Goal: Information Seeking & Learning: Learn about a topic

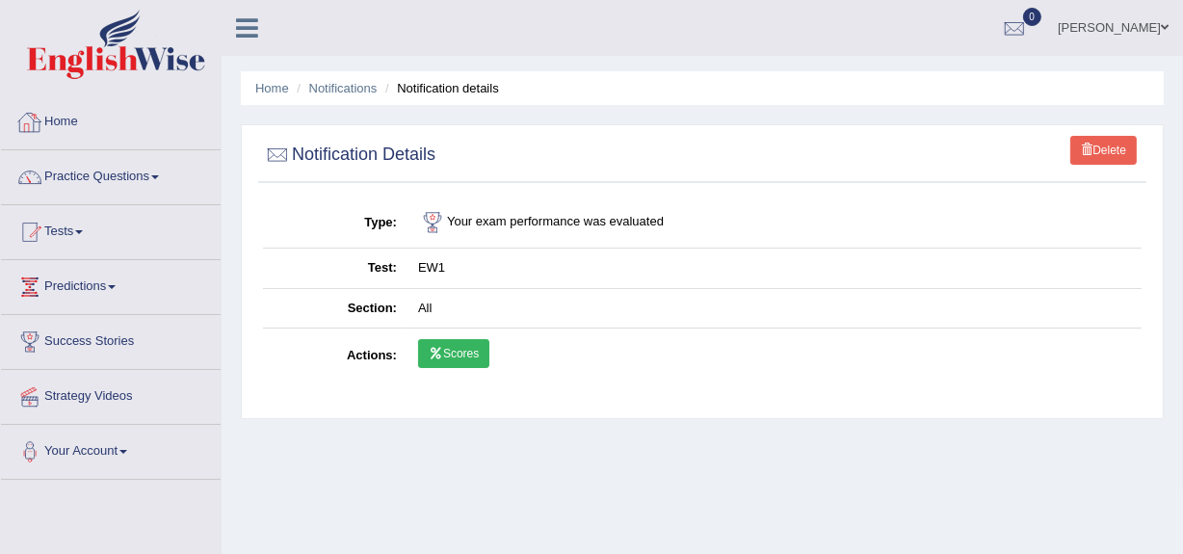
click at [92, 129] on link "Home" at bounding box center [111, 119] width 220 height 48
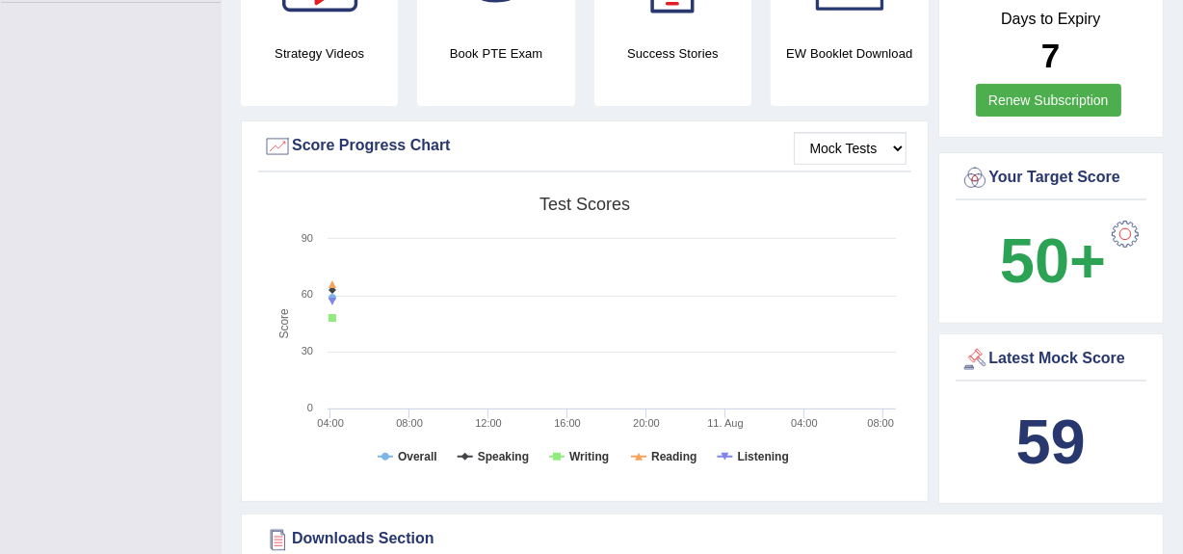
scroll to position [492, 0]
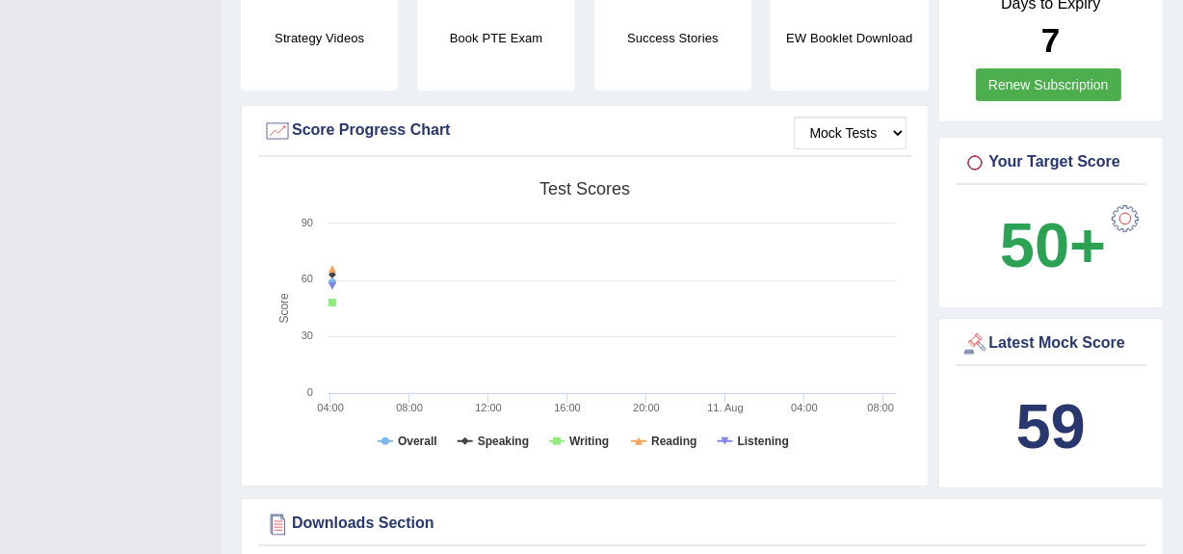
click at [910, 117] on div "Mock Tests Score Progress Chart" at bounding box center [584, 136] width 653 height 41
click at [879, 117] on select "Mock Tests" at bounding box center [850, 133] width 113 height 33
click at [794, 117] on select "Mock Tests" at bounding box center [850, 133] width 113 height 33
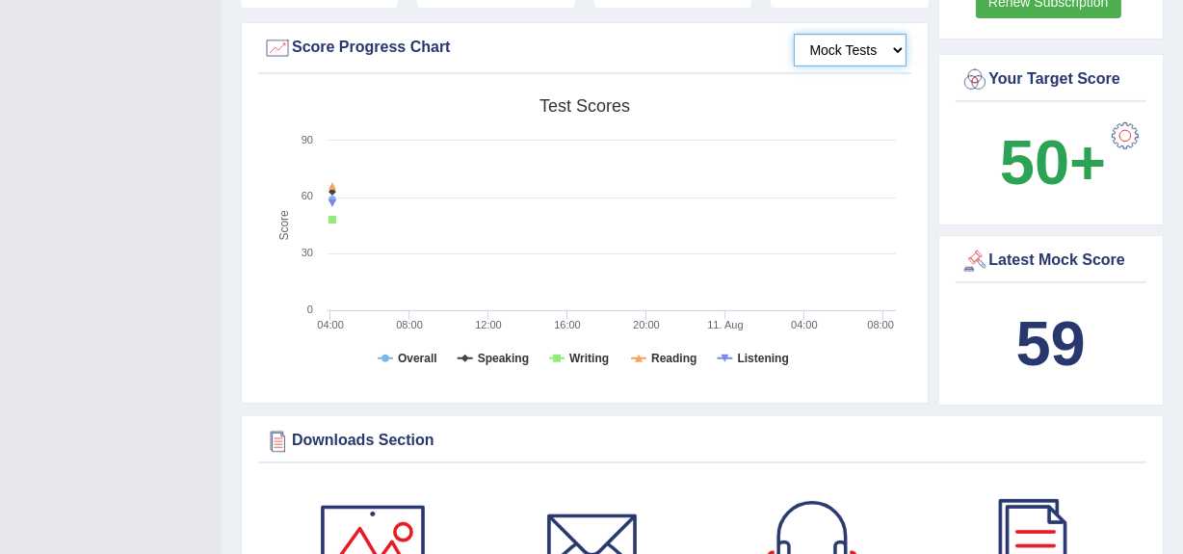
scroll to position [694, 0]
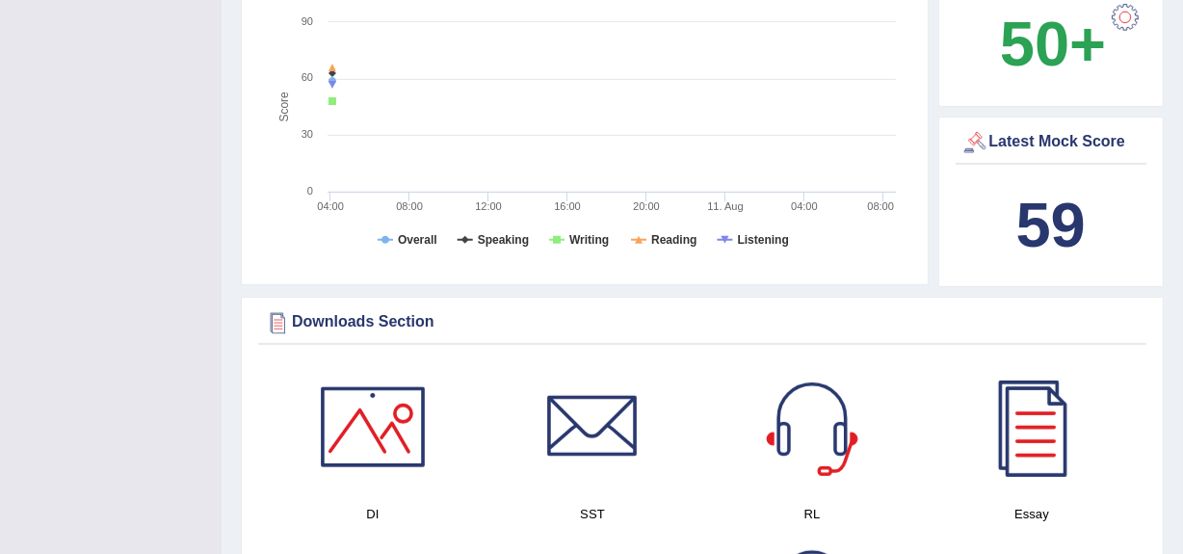
drag, startPoint x: 1180, startPoint y: 185, endPoint x: 1195, endPoint y: 208, distance: 27.3
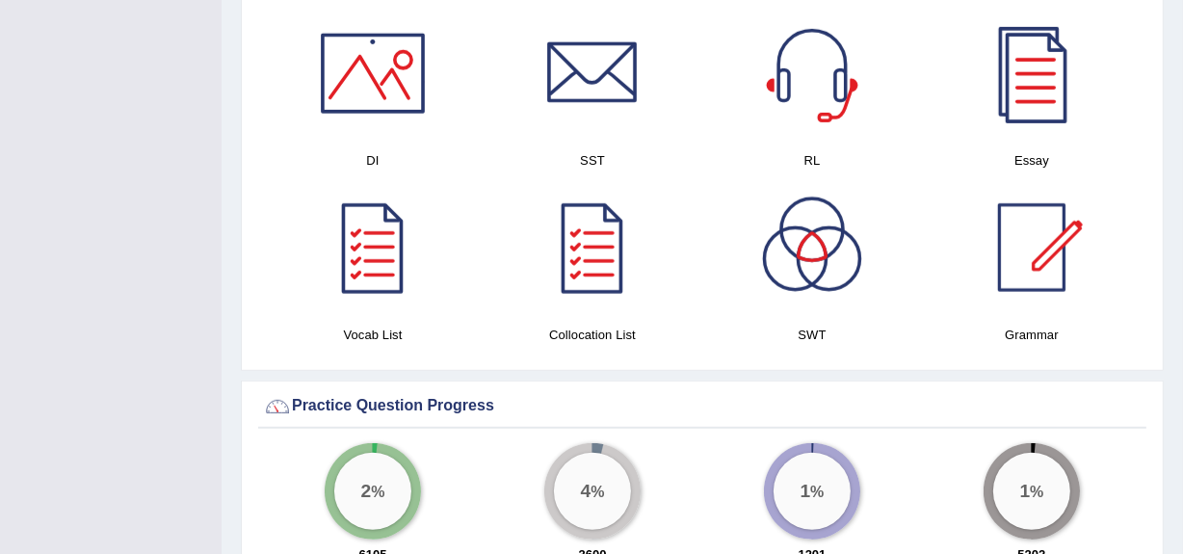
scroll to position [1078, 0]
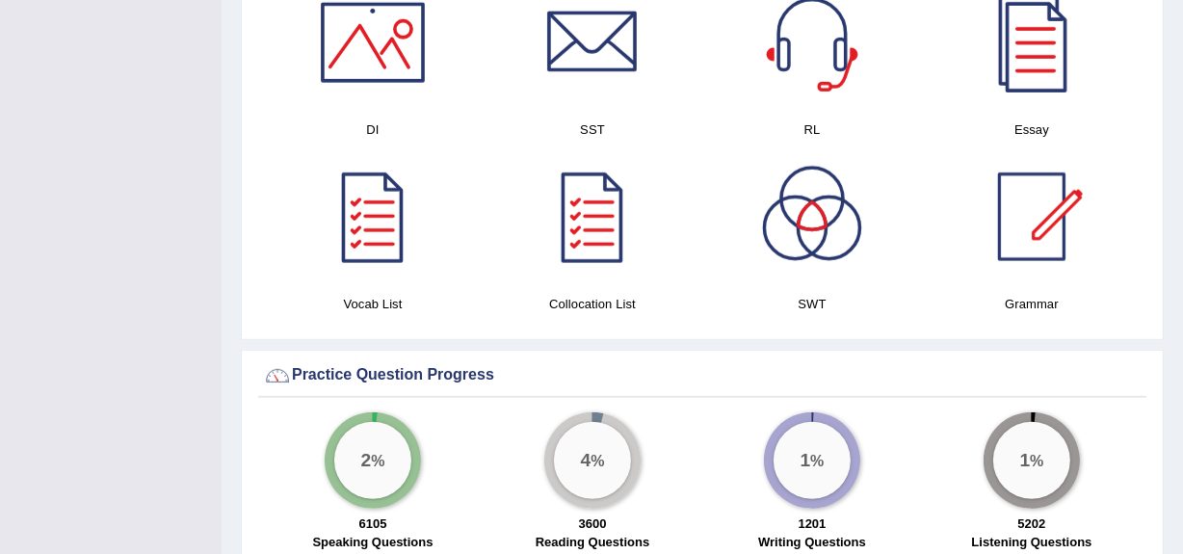
drag, startPoint x: 1178, startPoint y: 274, endPoint x: 1195, endPoint y: 237, distance: 40.1
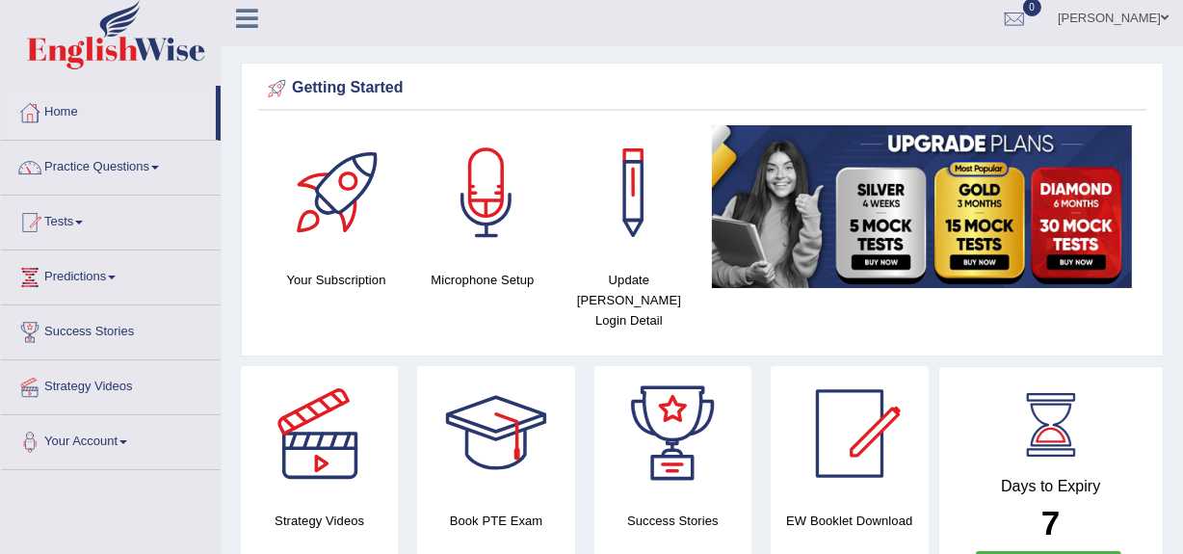
scroll to position [0, 0]
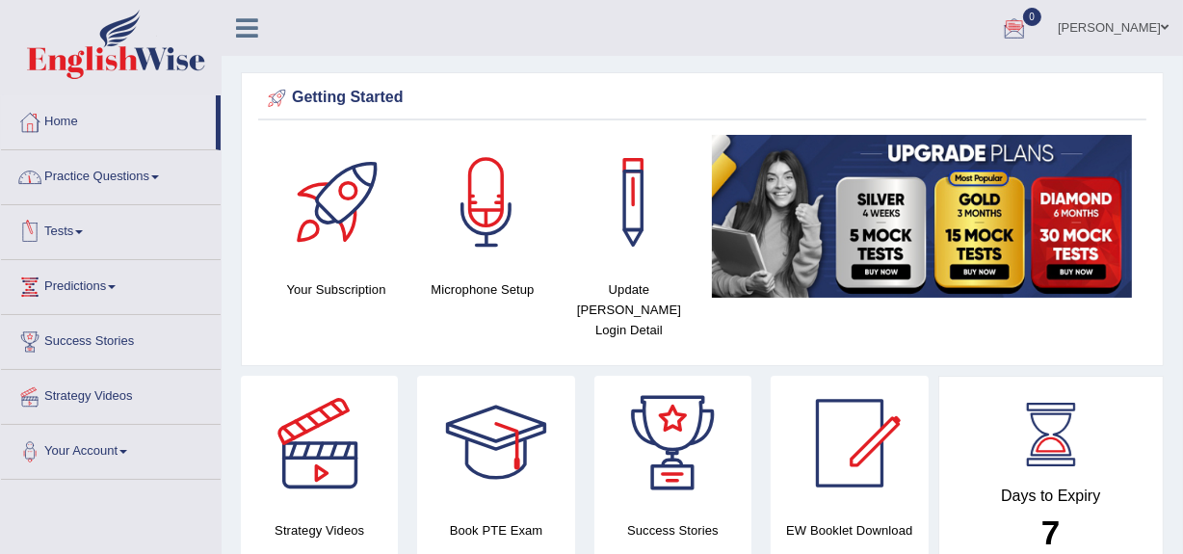
click at [119, 215] on link "Tests" at bounding box center [111, 229] width 220 height 48
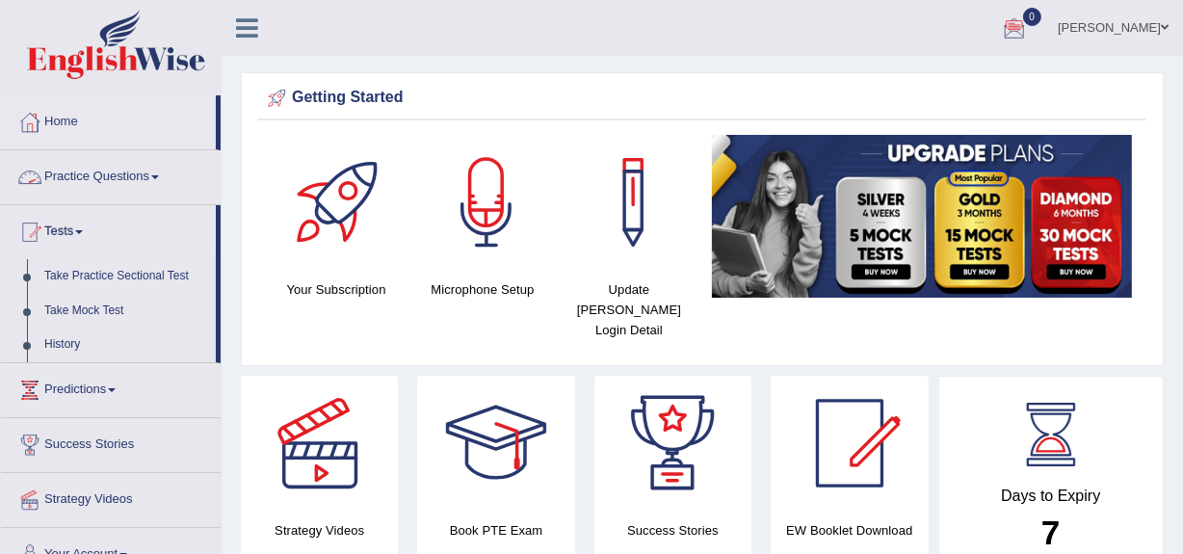
click at [133, 172] on link "Practice Questions" at bounding box center [111, 174] width 220 height 48
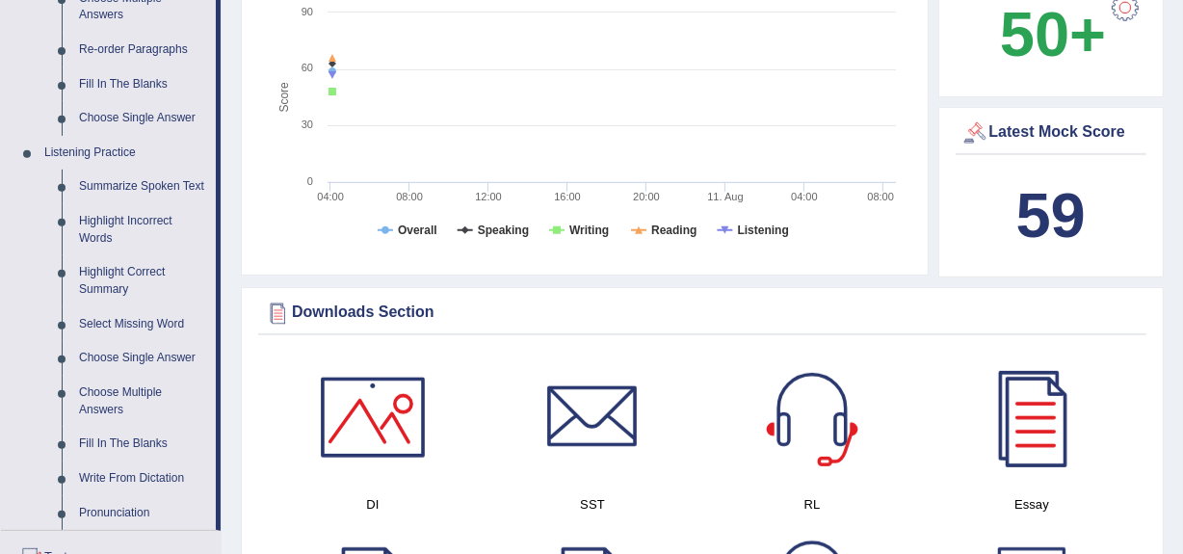
scroll to position [719, 0]
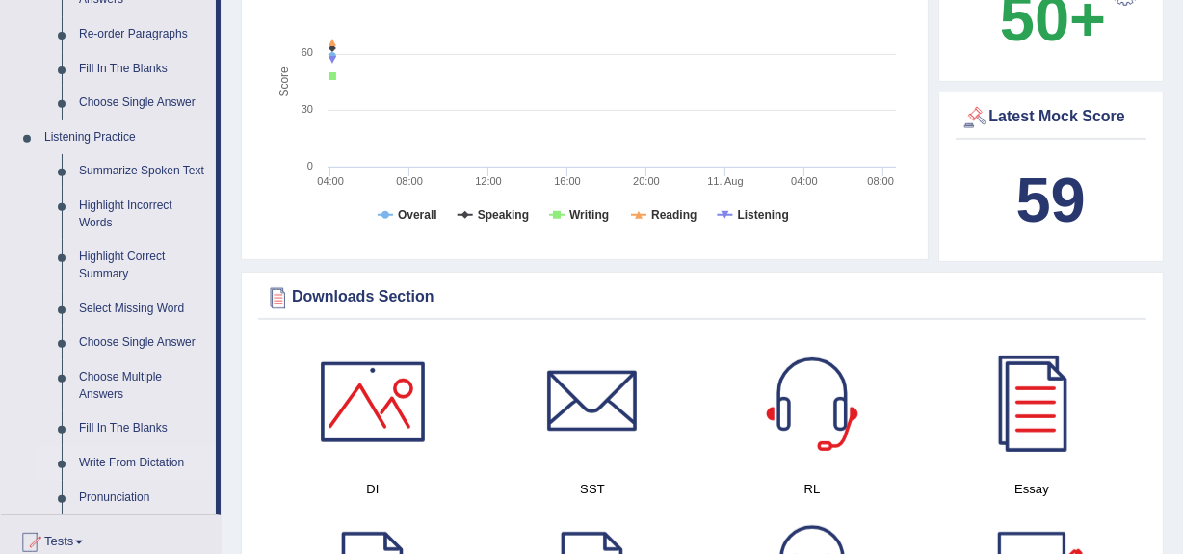
click at [93, 460] on link "Write From Dictation" at bounding box center [142, 463] width 145 height 35
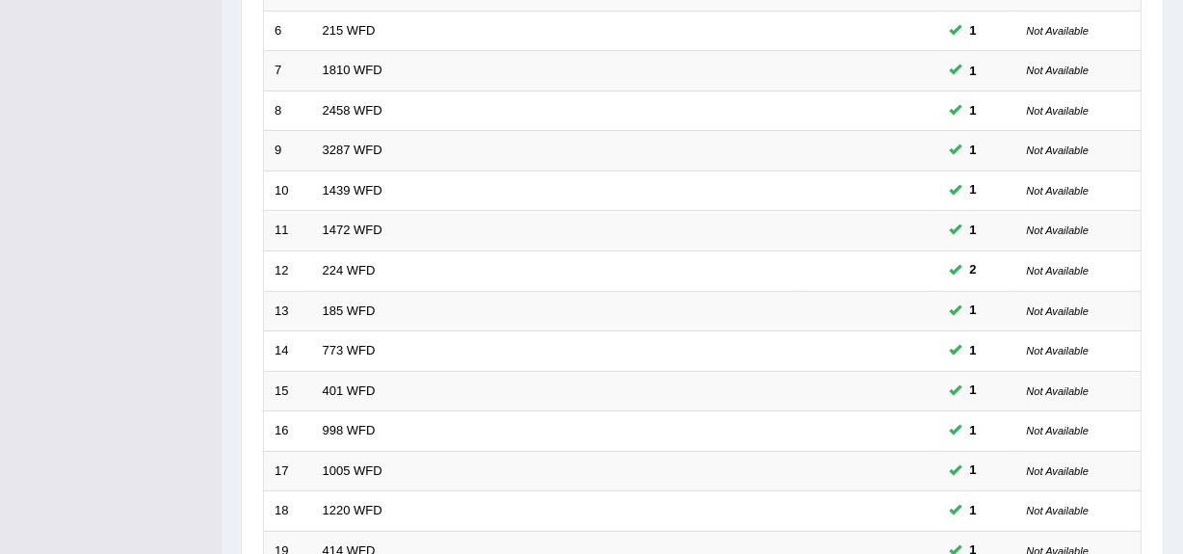
scroll to position [719, 0]
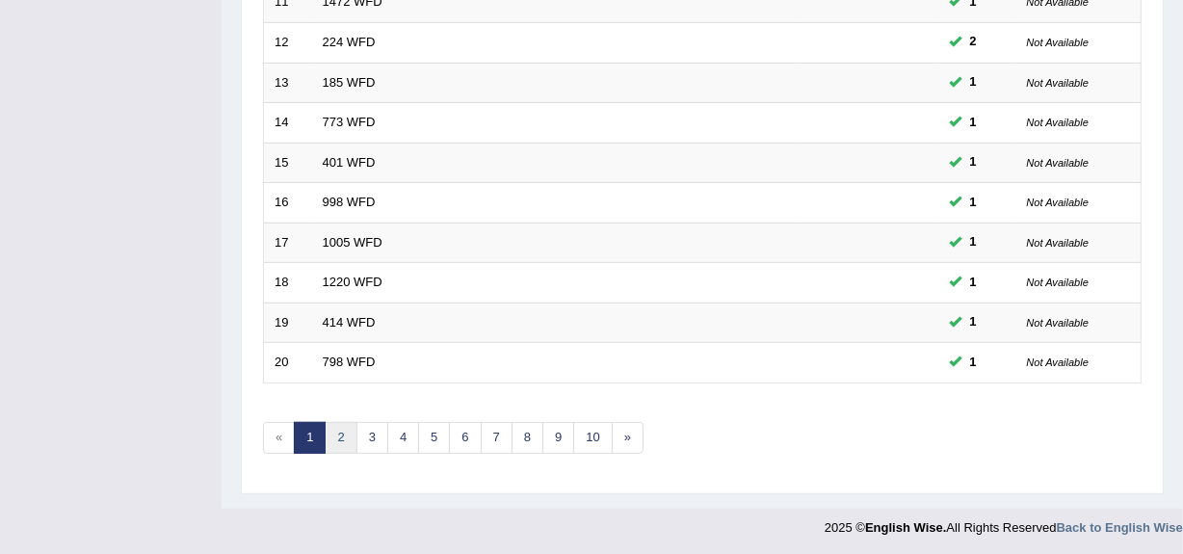
click at [347, 433] on link "2" at bounding box center [341, 438] width 32 height 32
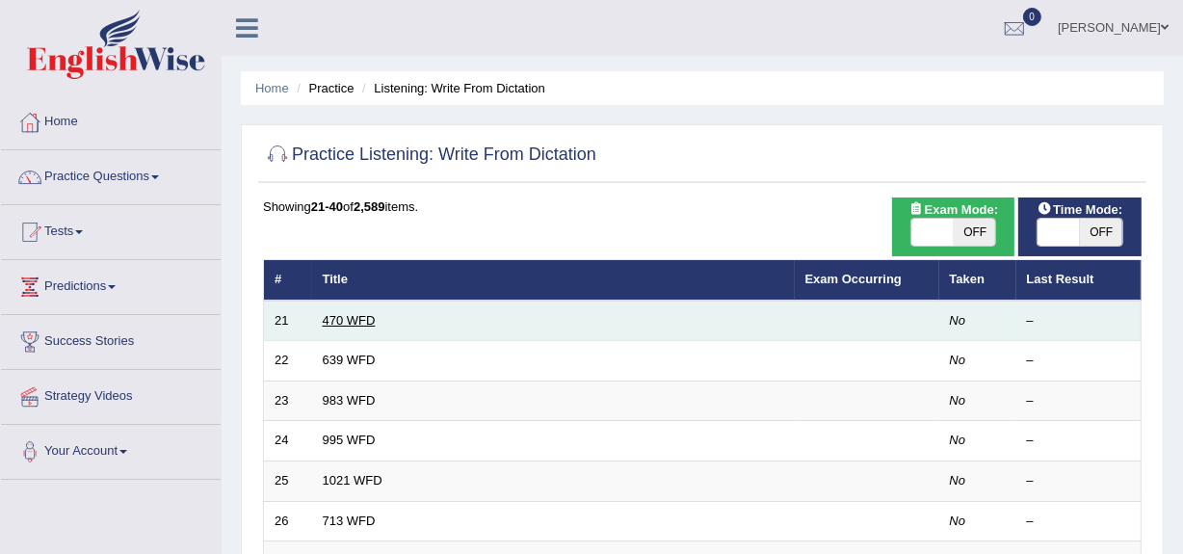
click at [351, 324] on link "470 WFD" at bounding box center [349, 320] width 53 height 14
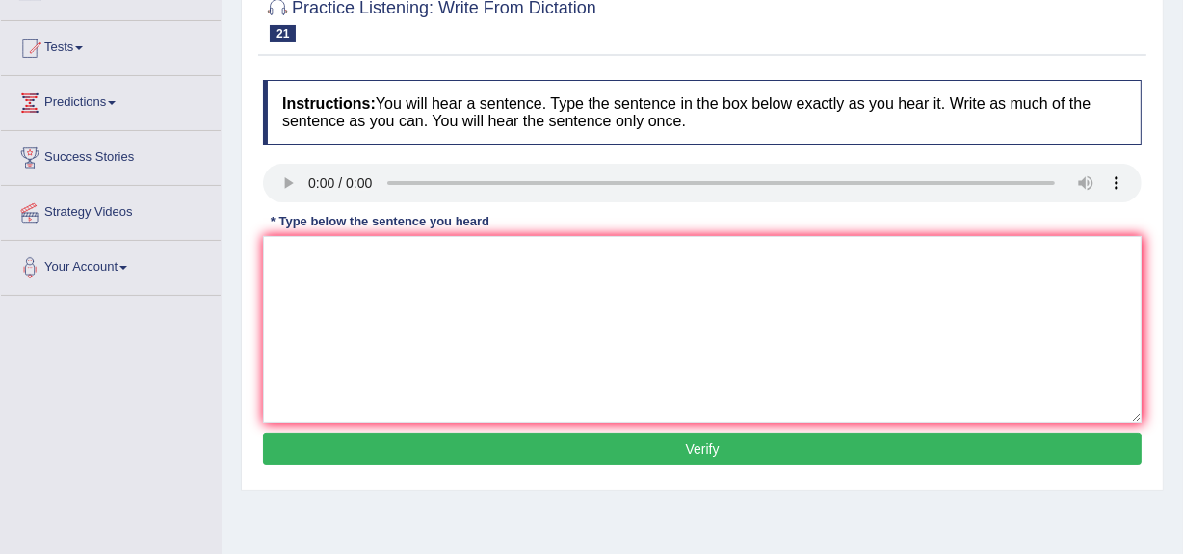
scroll to position [186, 0]
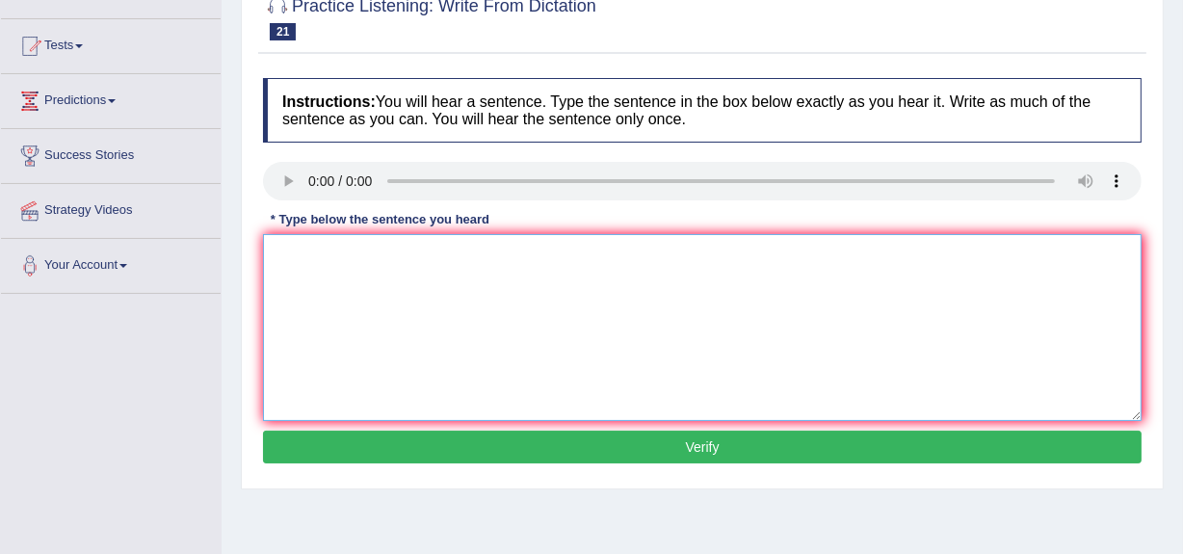
click at [445, 262] on textarea at bounding box center [702, 327] width 879 height 187
type textarea "Assignments must be submit at the end of the term."
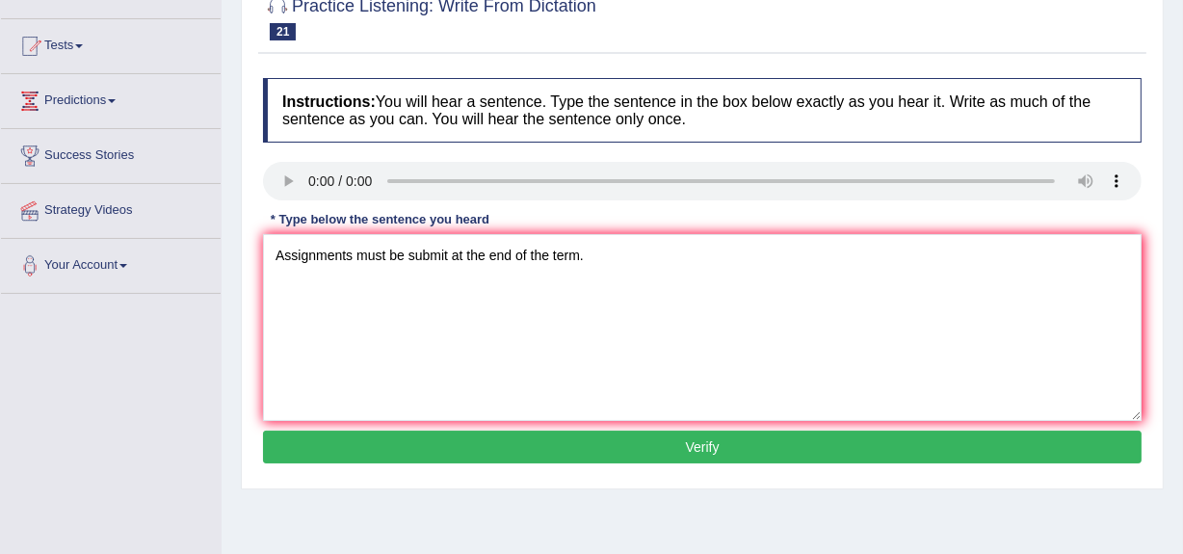
click at [507, 440] on button "Verify" at bounding box center [702, 447] width 879 height 33
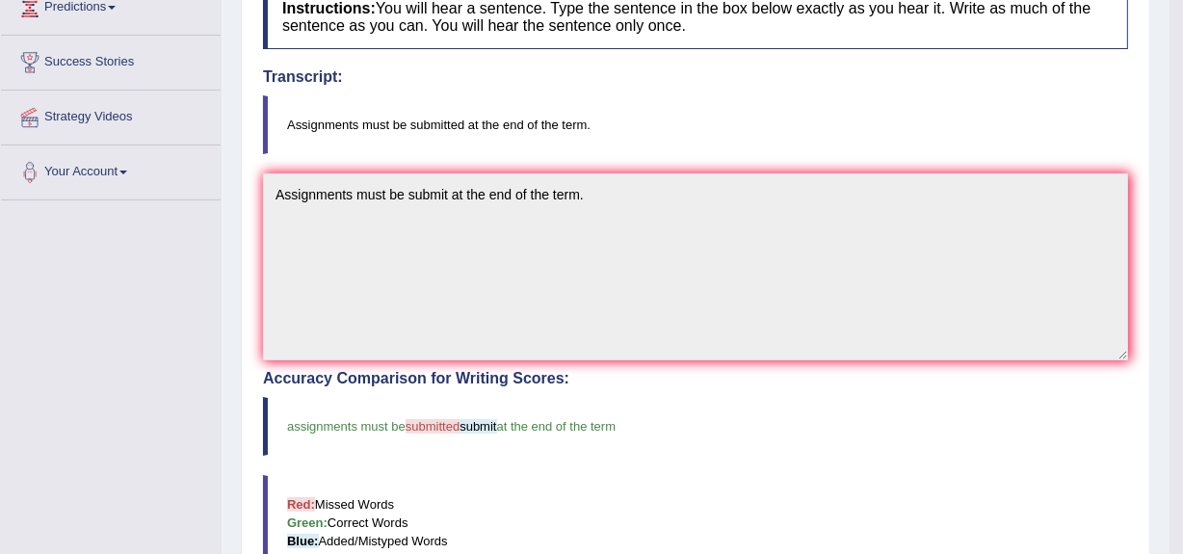
scroll to position [14, 0]
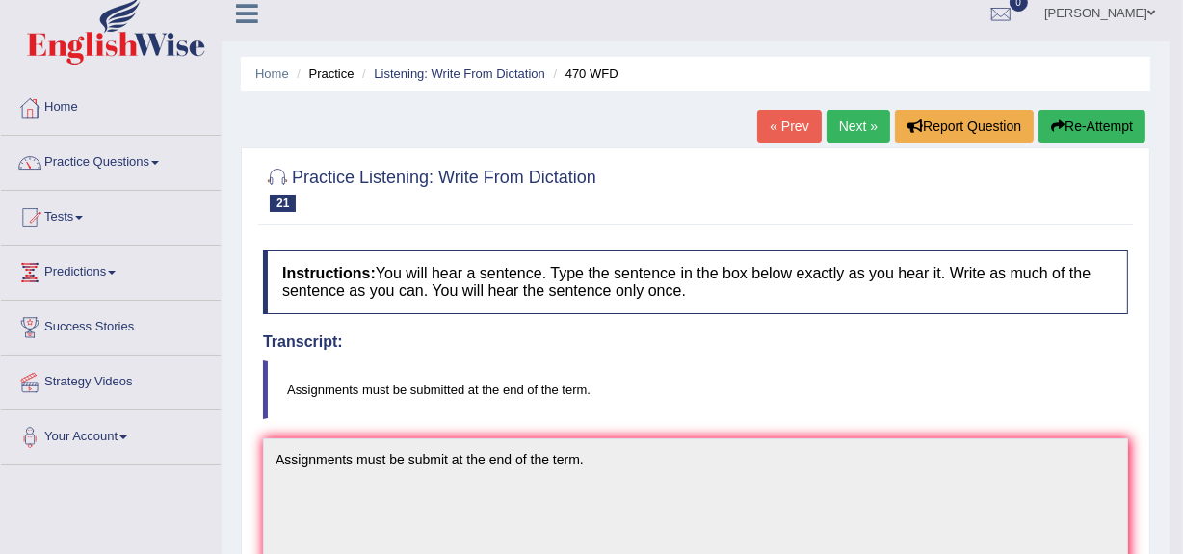
click at [866, 119] on link "Next »" at bounding box center [859, 126] width 64 height 33
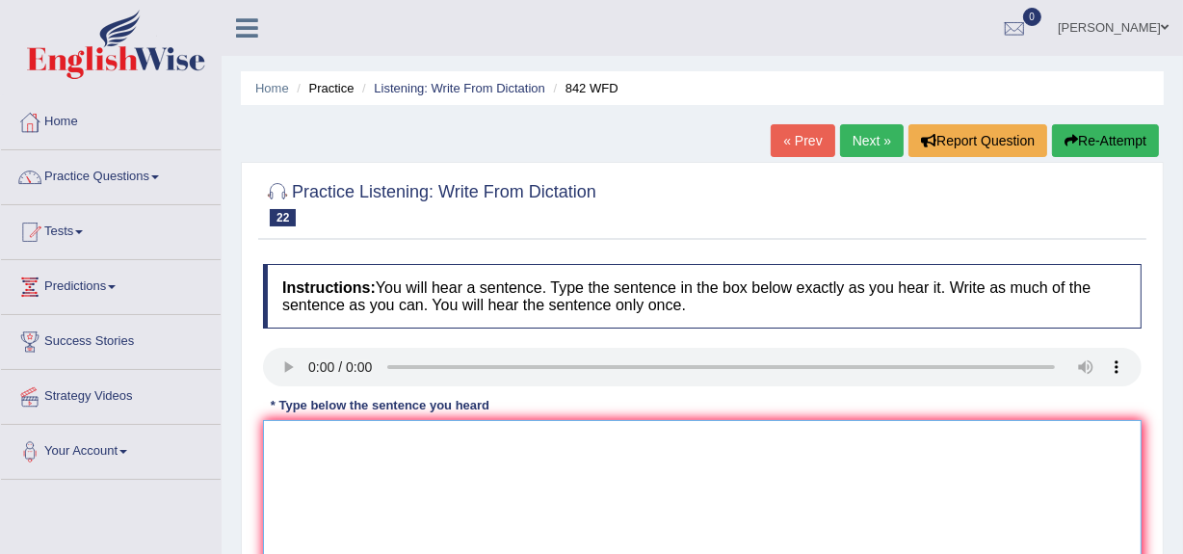
click at [313, 461] on textarea at bounding box center [702, 513] width 879 height 187
type textarea "social policy is a study of social pol"
click at [475, 444] on textarea "social policy is a study of social pol" at bounding box center [702, 513] width 879 height 187
click at [858, 141] on link "Next »" at bounding box center [872, 140] width 64 height 33
click at [336, 450] on textarea at bounding box center [702, 513] width 879 height 187
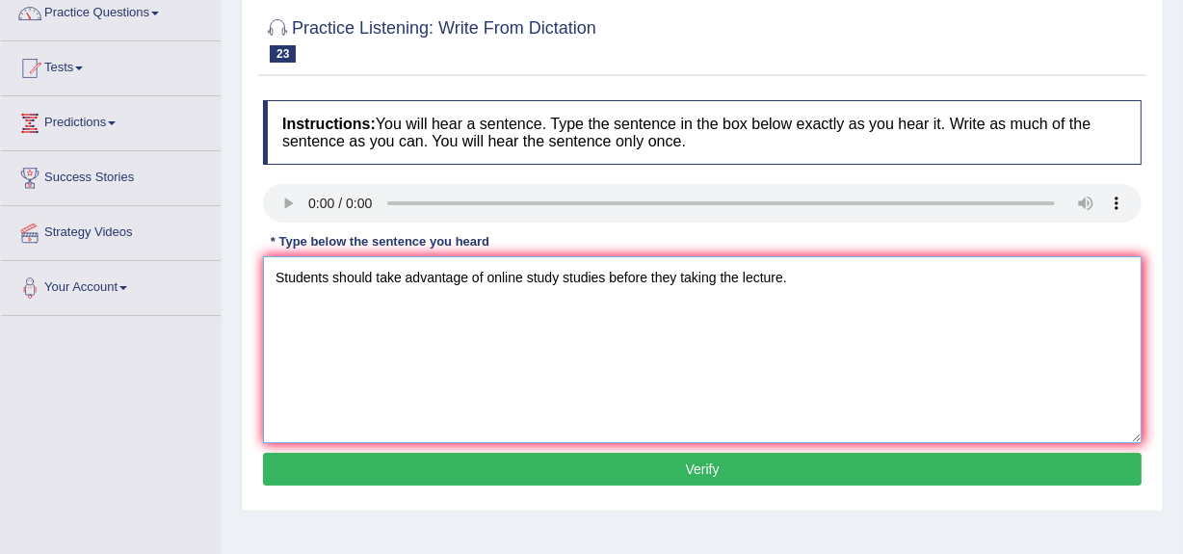
scroll to position [169, 0]
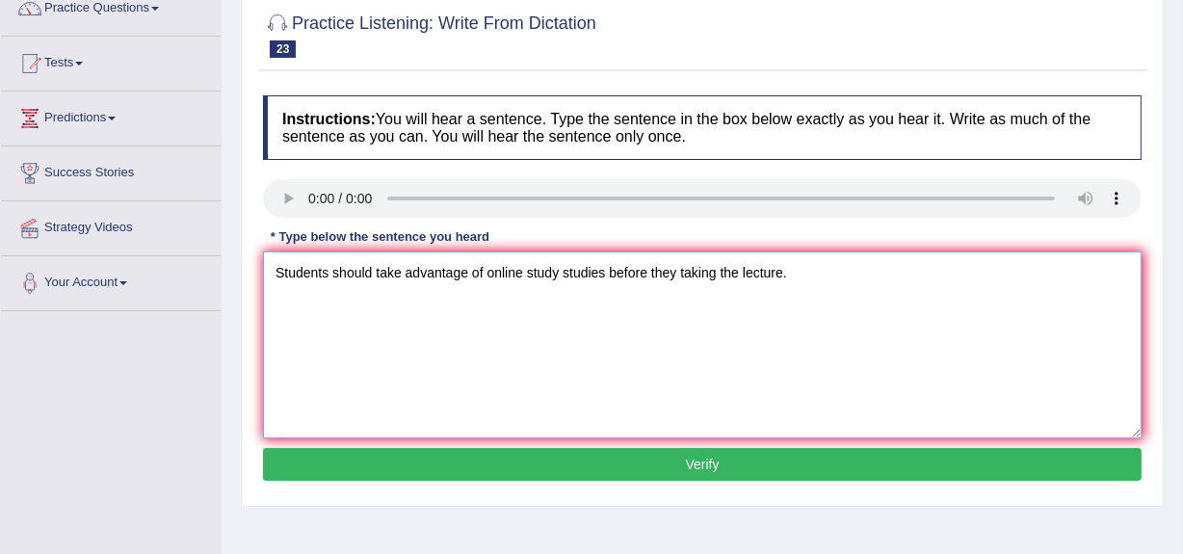
type textarea "Students should take advantage of online study studies before they taking the l…"
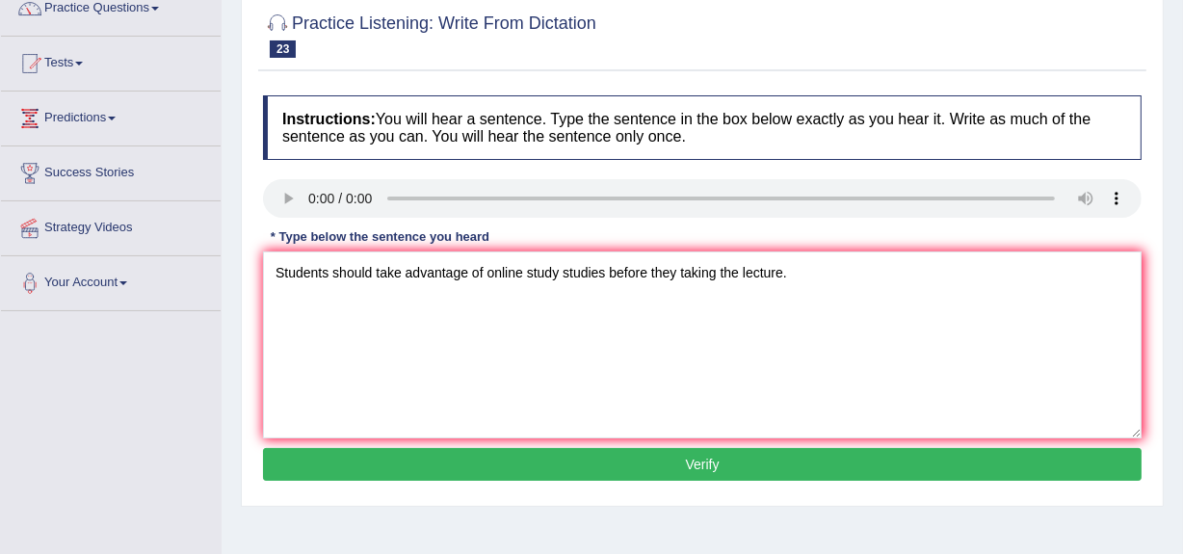
click at [1042, 452] on button "Verify" at bounding box center [702, 464] width 879 height 33
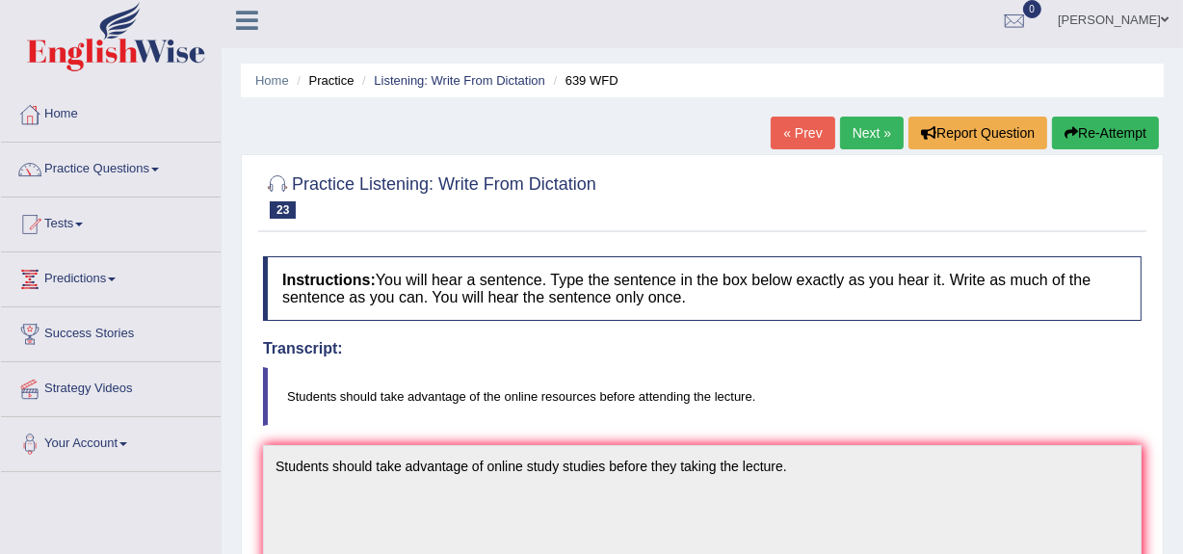
scroll to position [0, 0]
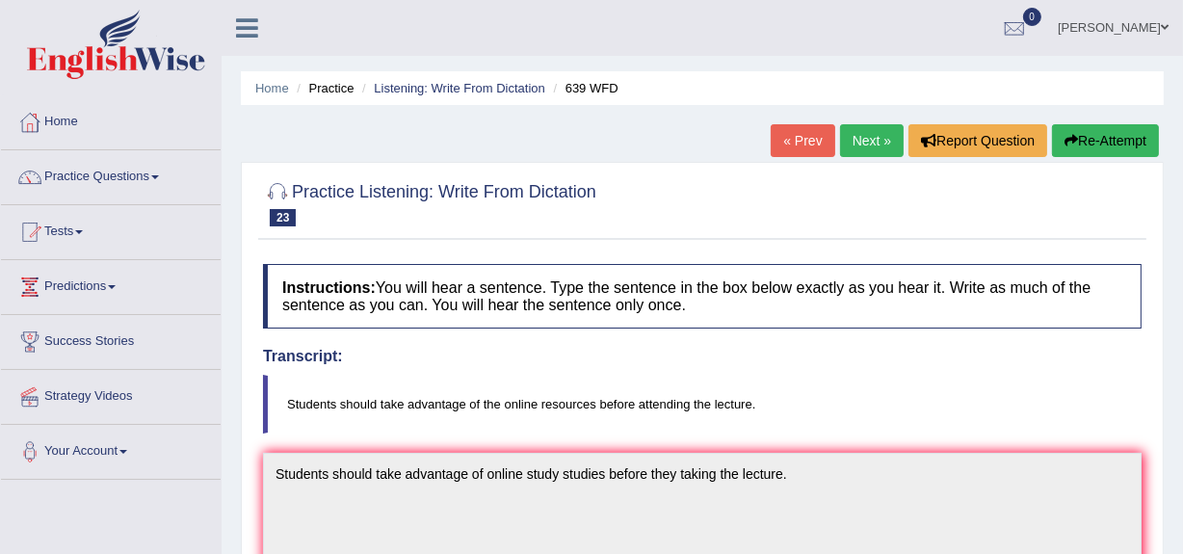
click at [895, 134] on link "Next »" at bounding box center [872, 140] width 64 height 33
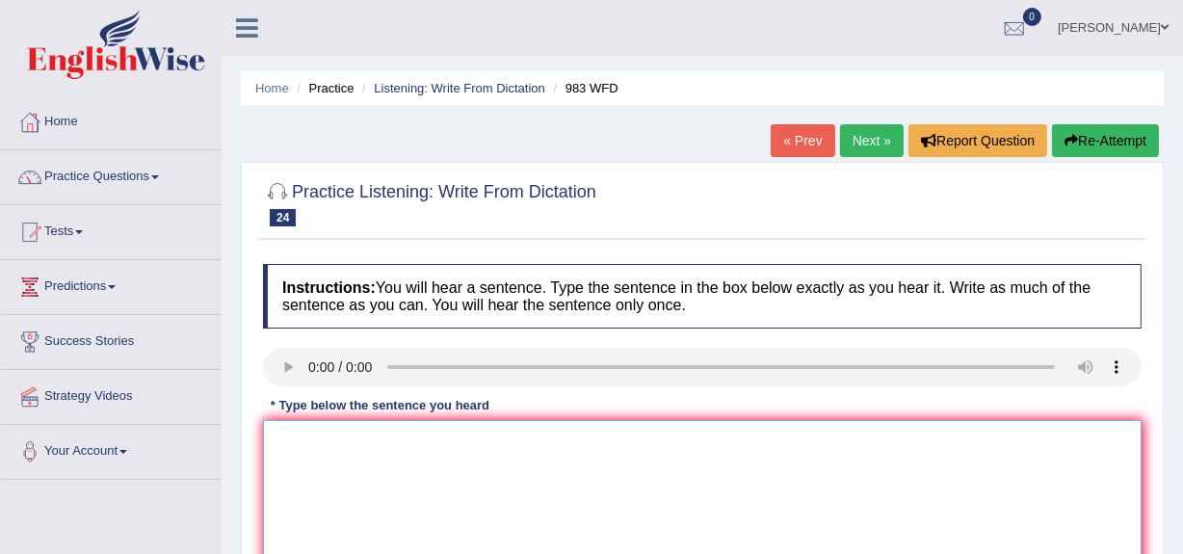
click at [273, 471] on textarea at bounding box center [702, 513] width 879 height 187
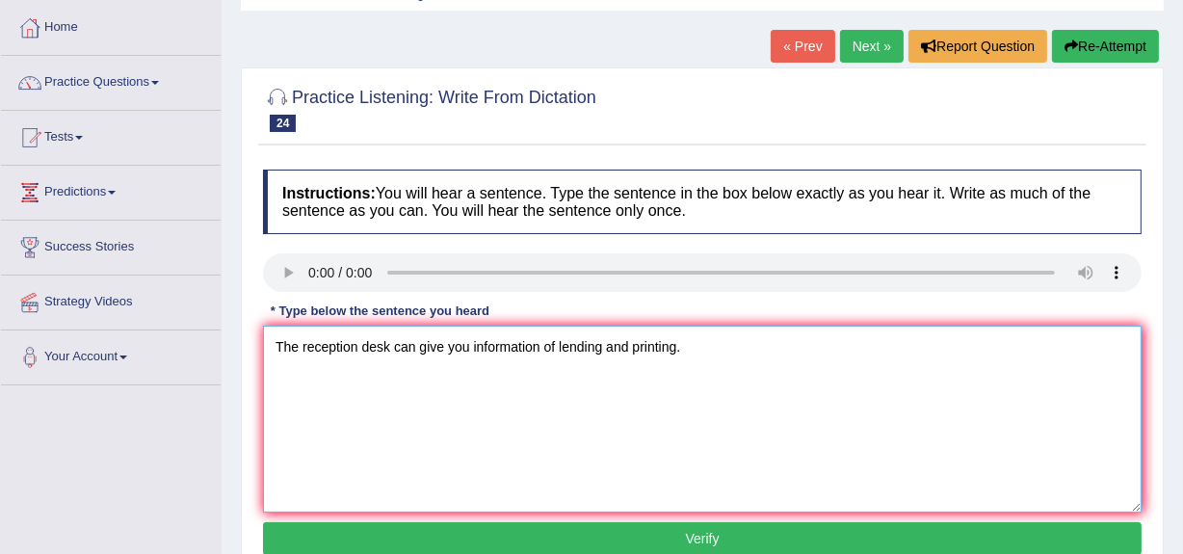
scroll to position [97, 0]
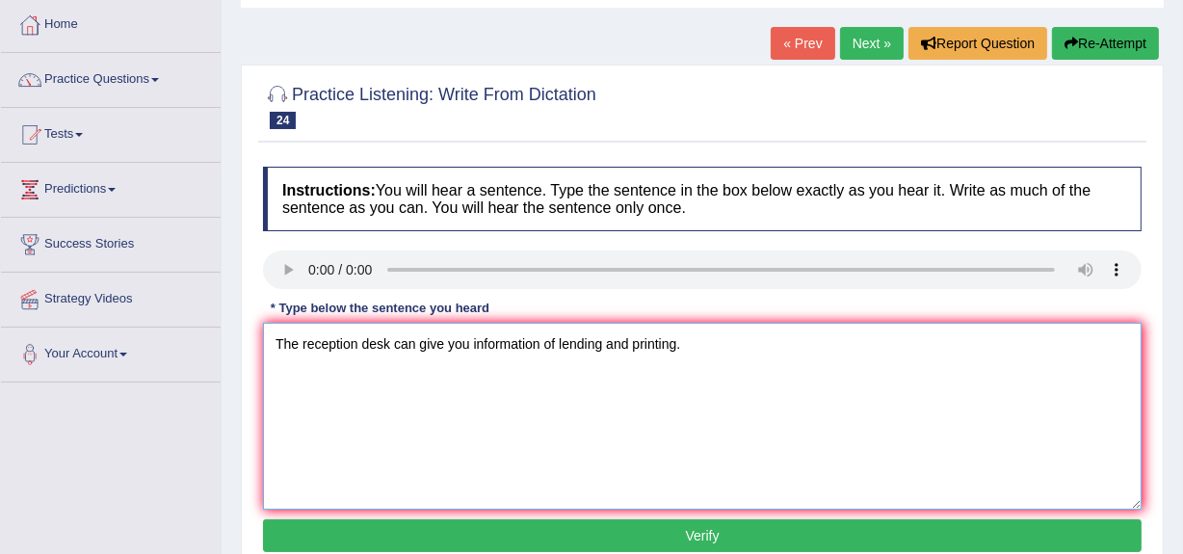
type textarea "The reception desk can give you information of lending and printing."
click at [984, 527] on button "Verify" at bounding box center [702, 535] width 879 height 33
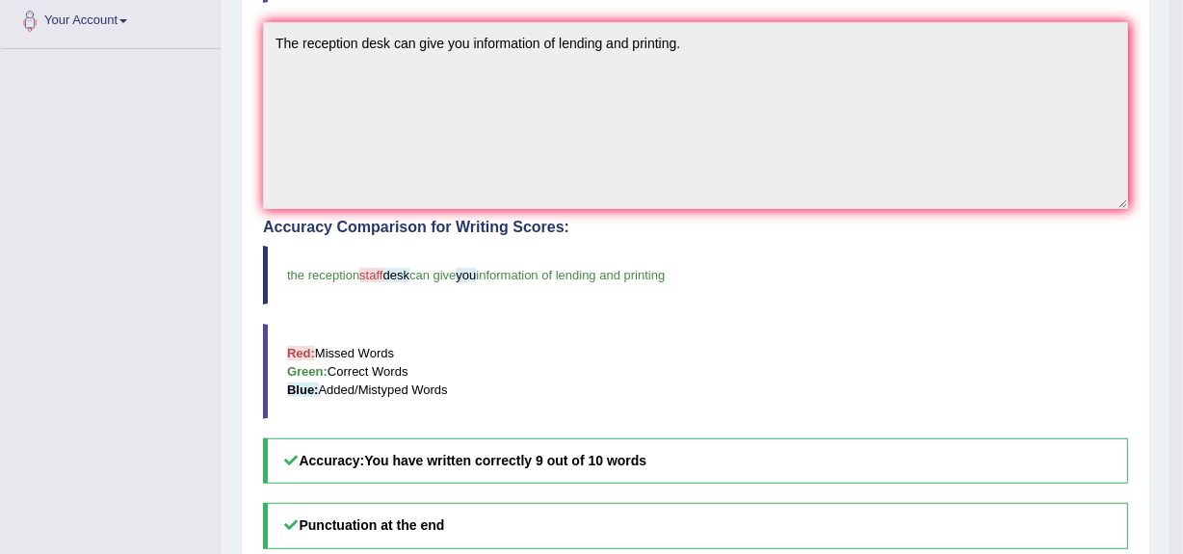
scroll to position [433, 0]
drag, startPoint x: 1178, startPoint y: 363, endPoint x: 1194, endPoint y: 384, distance: 26.2
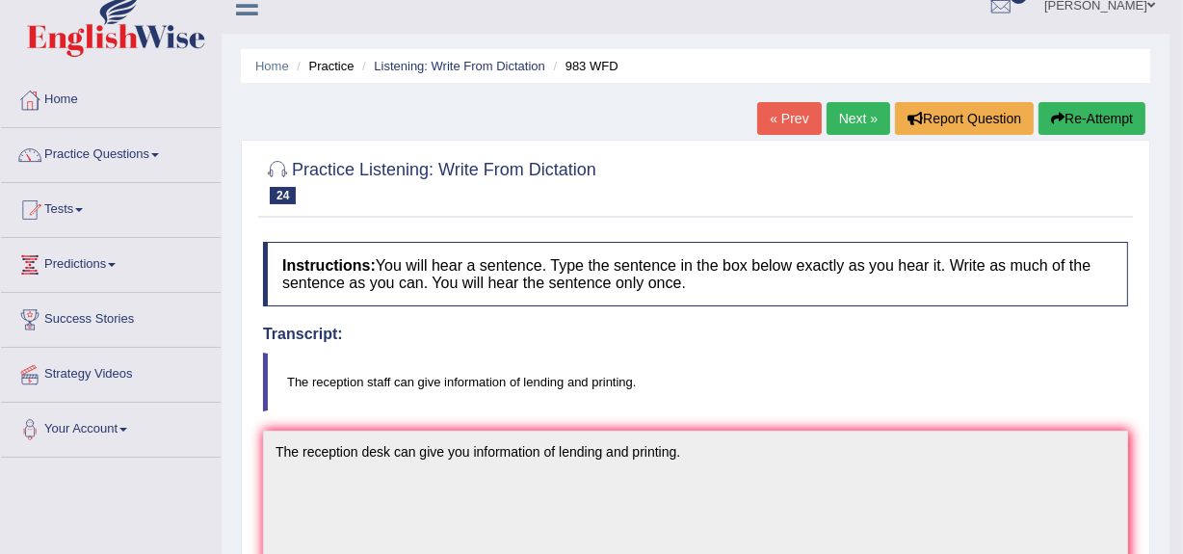
scroll to position [18, 0]
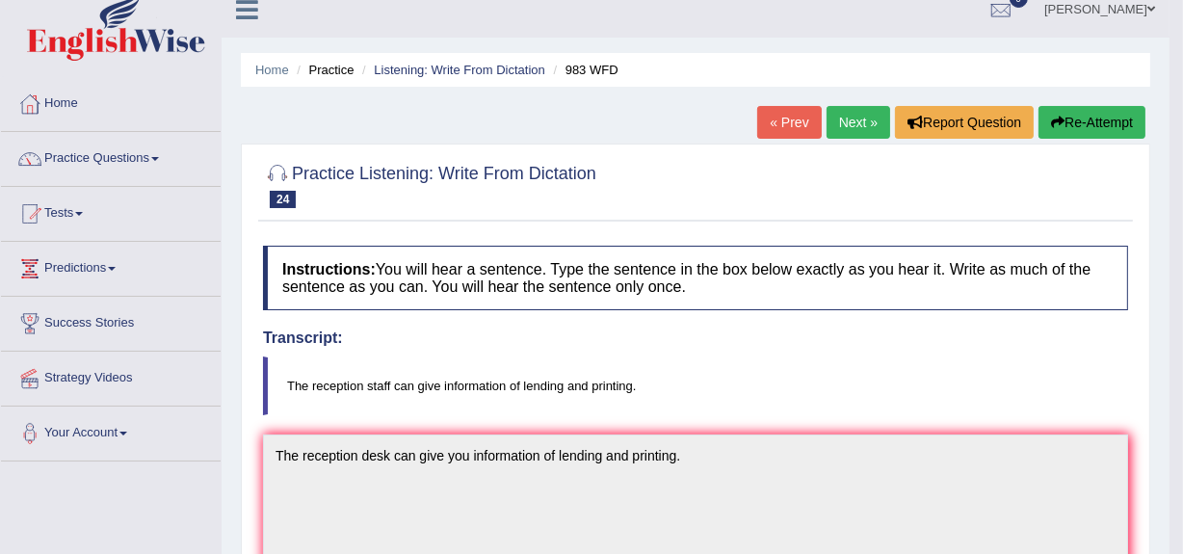
click at [860, 135] on link "Next »" at bounding box center [859, 122] width 64 height 33
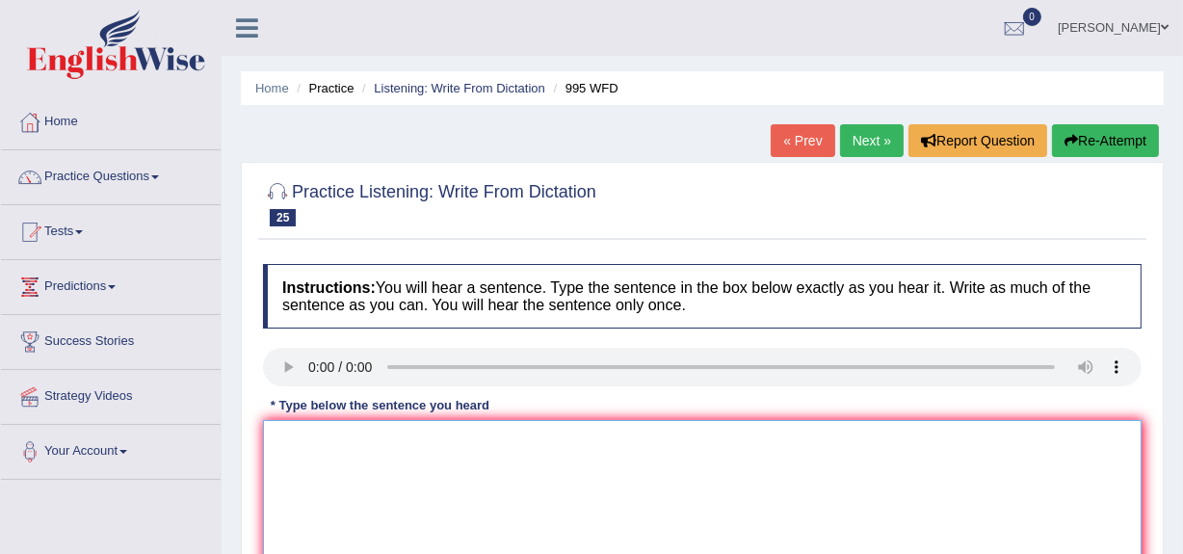
click at [344, 436] on textarea at bounding box center [702, 513] width 879 height 187
type textarea "ff"
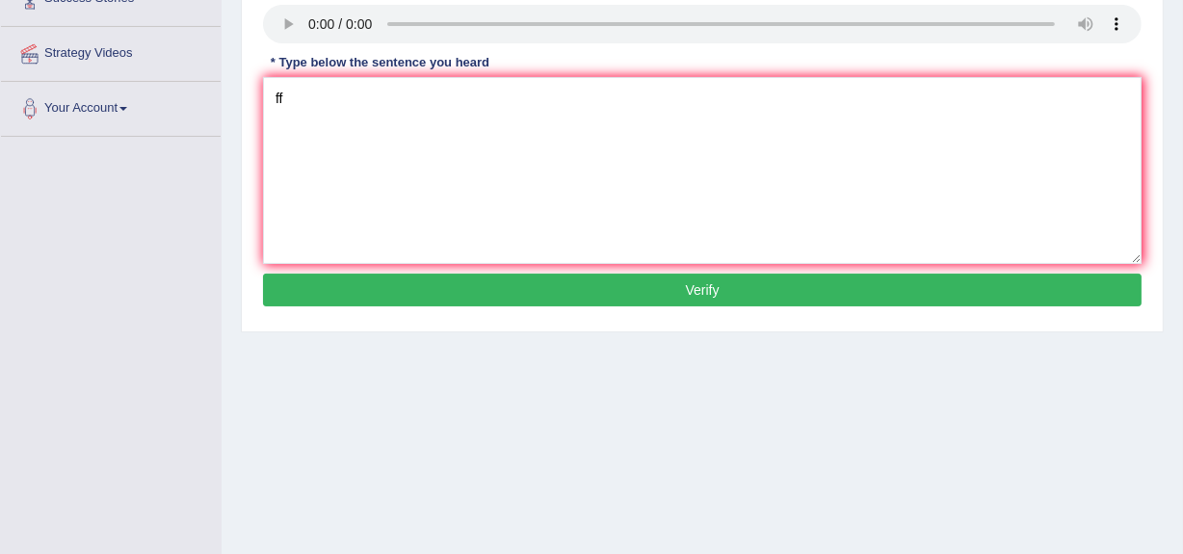
click at [1015, 299] on button "Verify" at bounding box center [702, 290] width 879 height 33
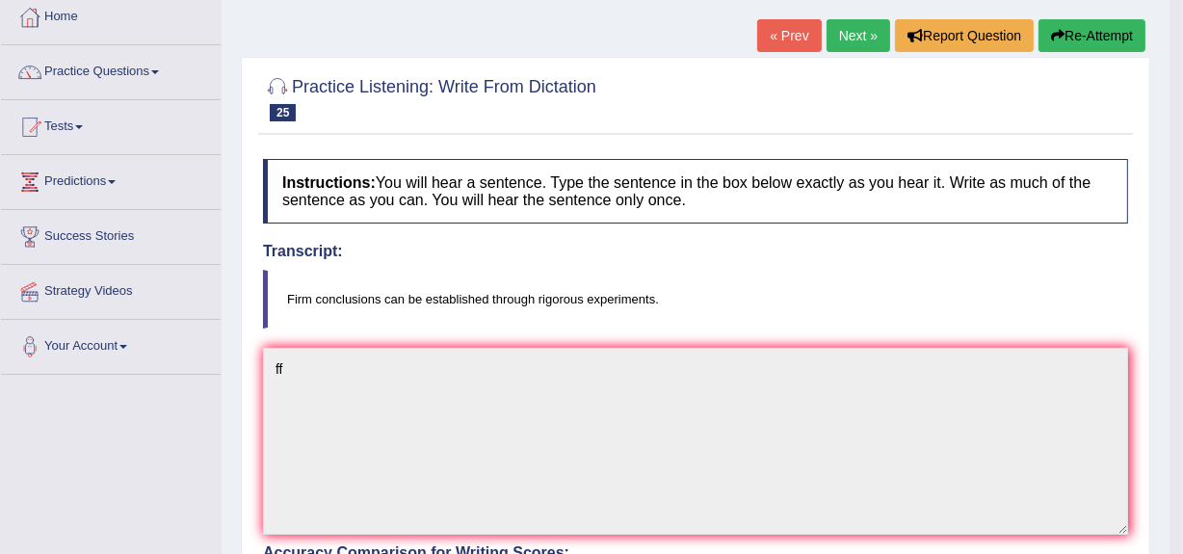
scroll to position [98, 0]
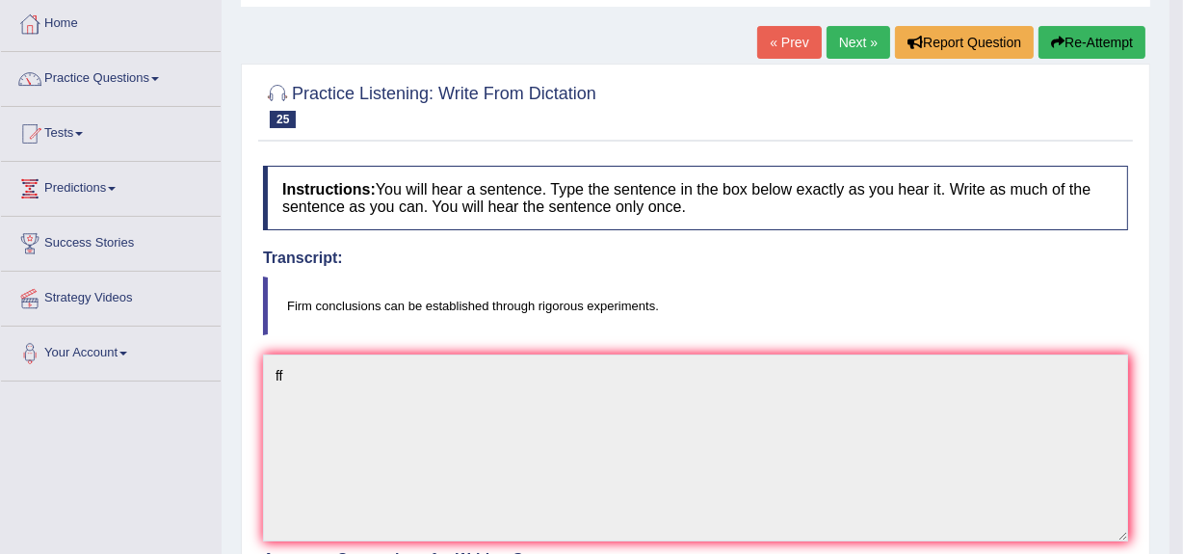
click at [848, 47] on link "Next »" at bounding box center [859, 42] width 64 height 33
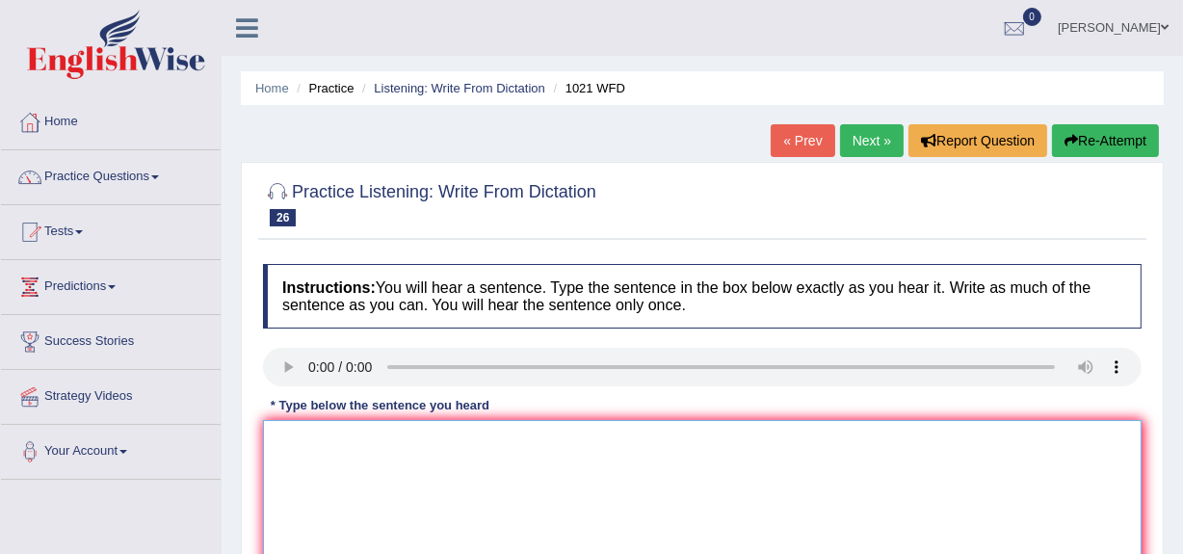
click at [345, 440] on textarea at bounding box center [702, 513] width 879 height 187
click at [304, 439] on textarea "The english degree is especially v in the third year" at bounding box center [702, 513] width 879 height 187
click at [307, 440] on textarea "The english degree is especially v in the third year" at bounding box center [702, 513] width 879 height 187
click at [303, 443] on textarea "The english degree is especially v in the third year" at bounding box center [702, 513] width 879 height 187
click at [530, 444] on textarea "The English english degree is especially v in the third year" at bounding box center [702, 513] width 879 height 187
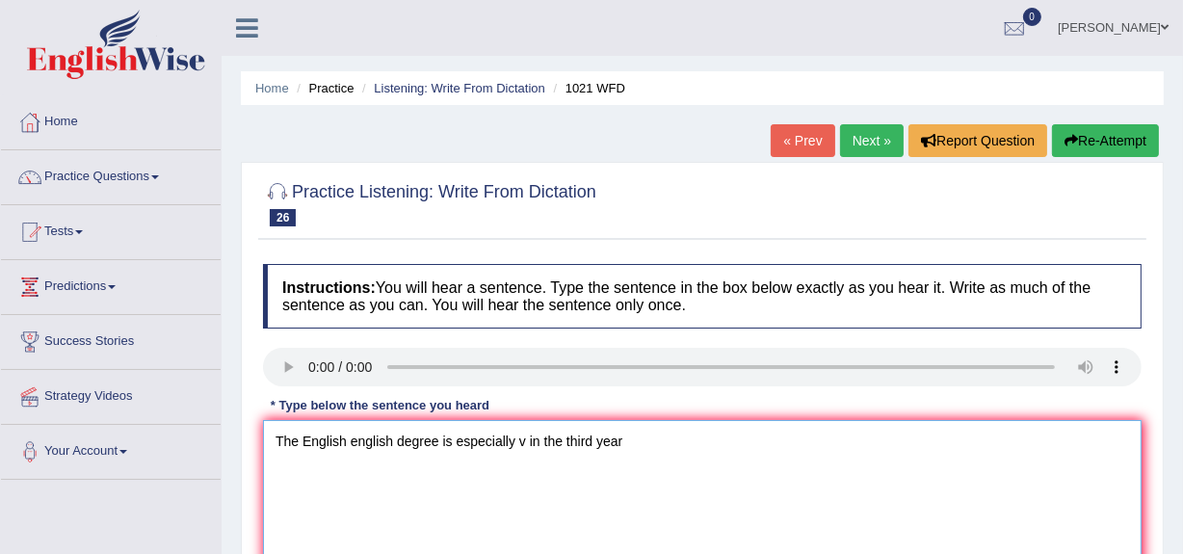
click at [528, 444] on textarea "The English english degree is especially v in the third year" at bounding box center [702, 513] width 879 height 187
click at [526, 444] on textarea "The English english degree is especially v in the third year" at bounding box center [702, 513] width 879 height 187
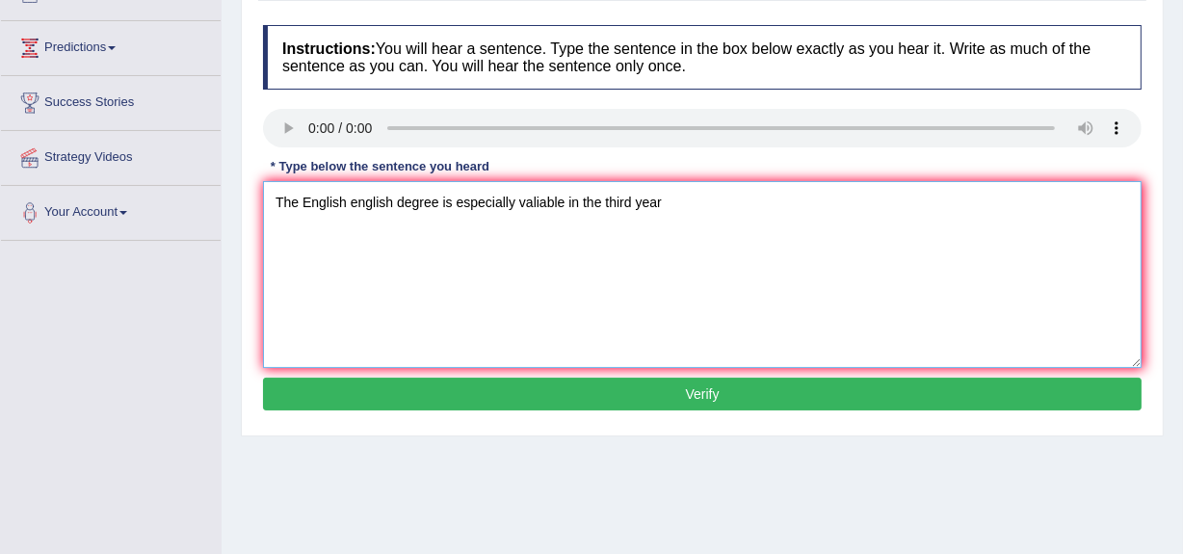
scroll to position [241, 0]
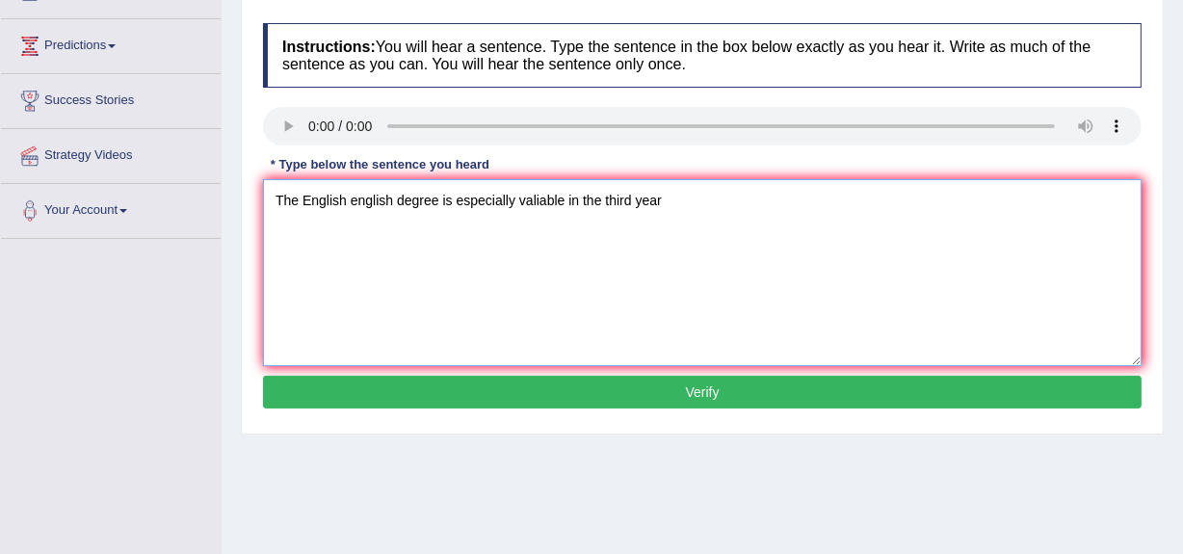
click at [865, 220] on textarea "The English english degree is especially valiable in the third year" at bounding box center [702, 272] width 879 height 187
type textarea "The English english degree is especially valiable in the third year."
click at [847, 380] on button "Verify" at bounding box center [702, 392] width 879 height 33
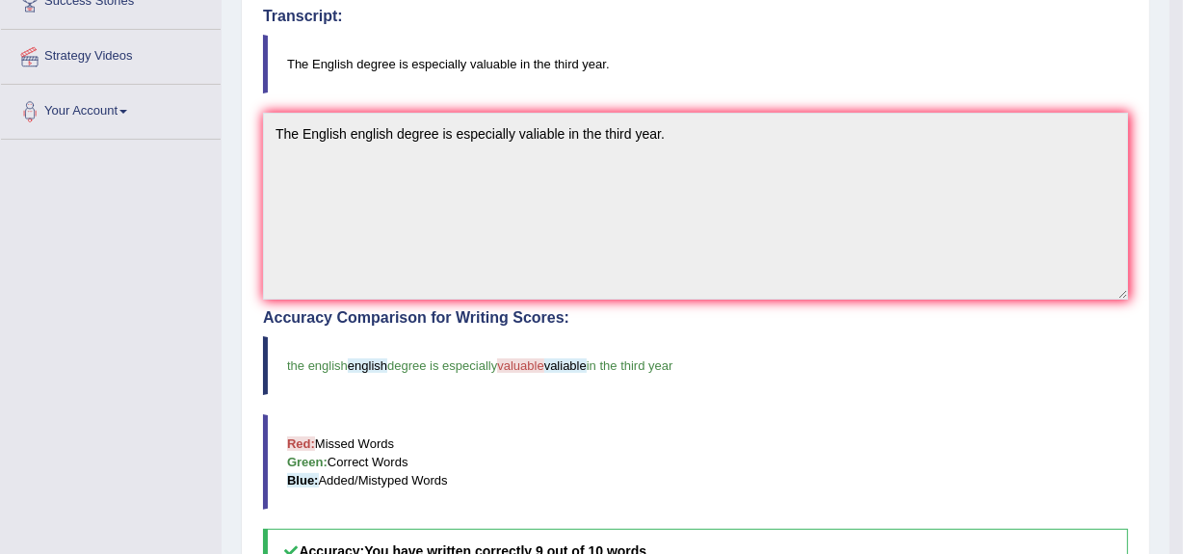
scroll to position [337, 0]
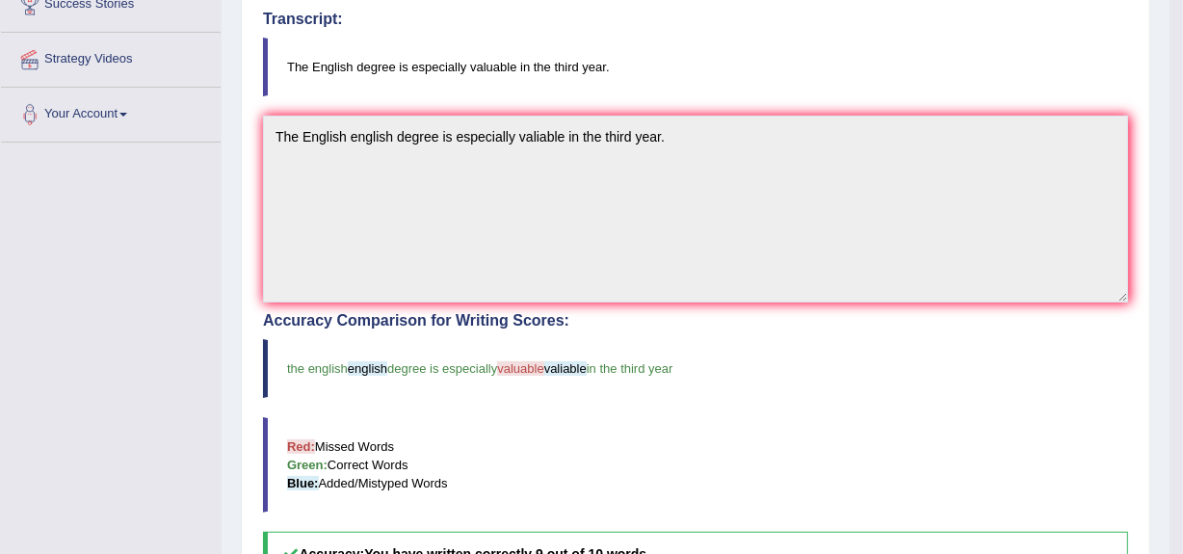
drag, startPoint x: 1181, startPoint y: 238, endPoint x: 1195, endPoint y: 244, distance: 14.7
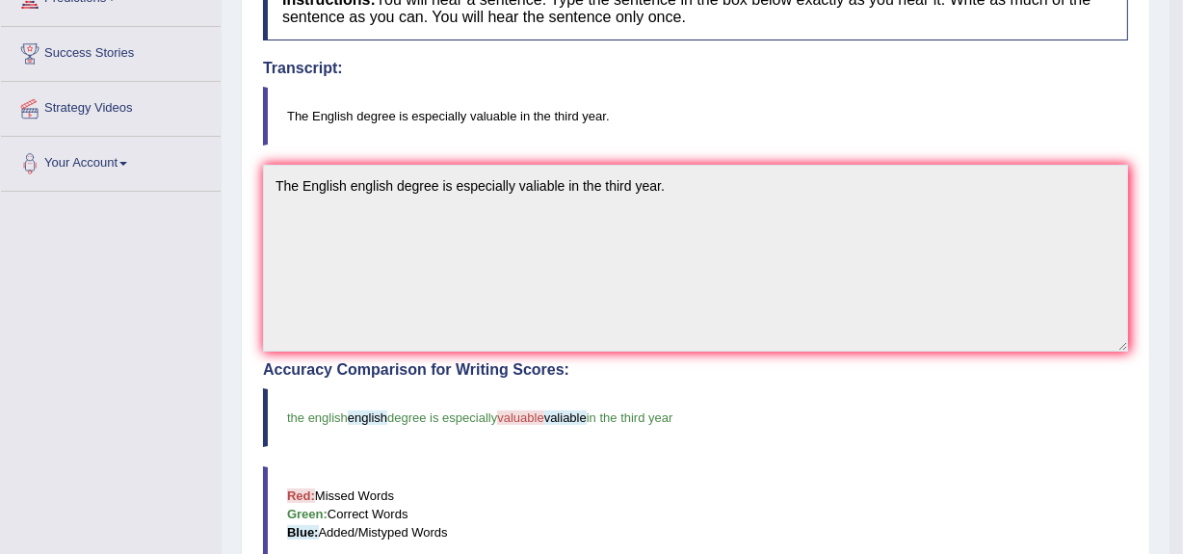
scroll to position [0, 0]
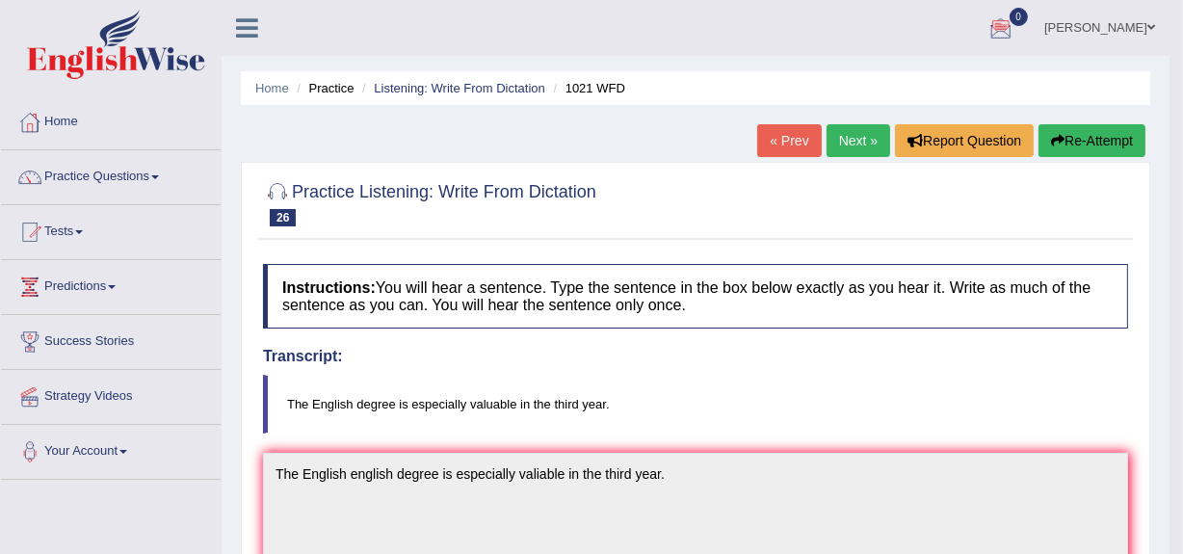
click at [849, 143] on link "Next »" at bounding box center [859, 140] width 64 height 33
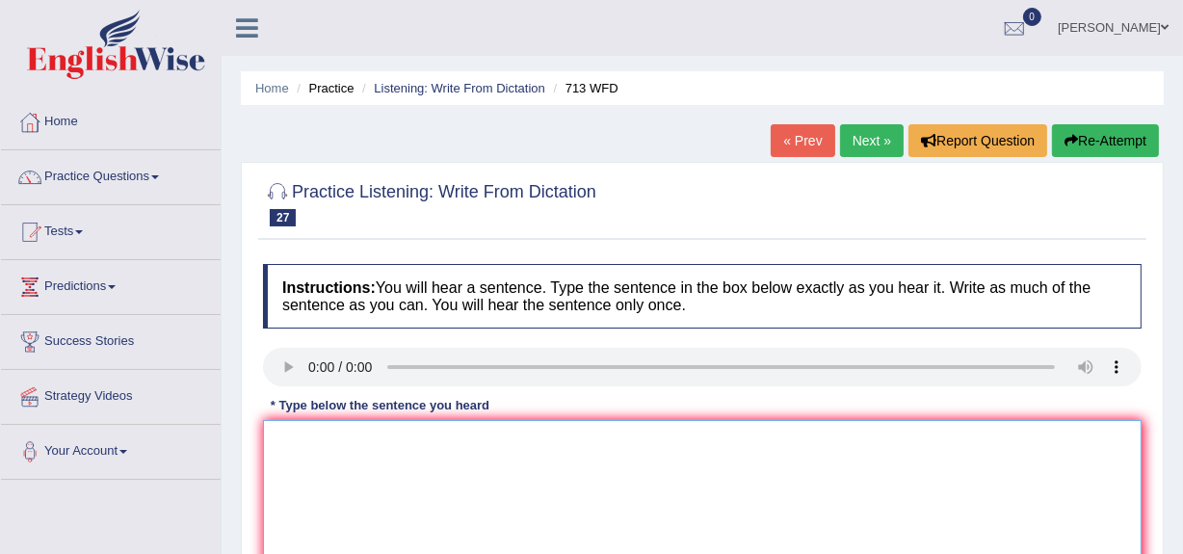
click at [316, 424] on textarea at bounding box center [702, 513] width 879 height 187
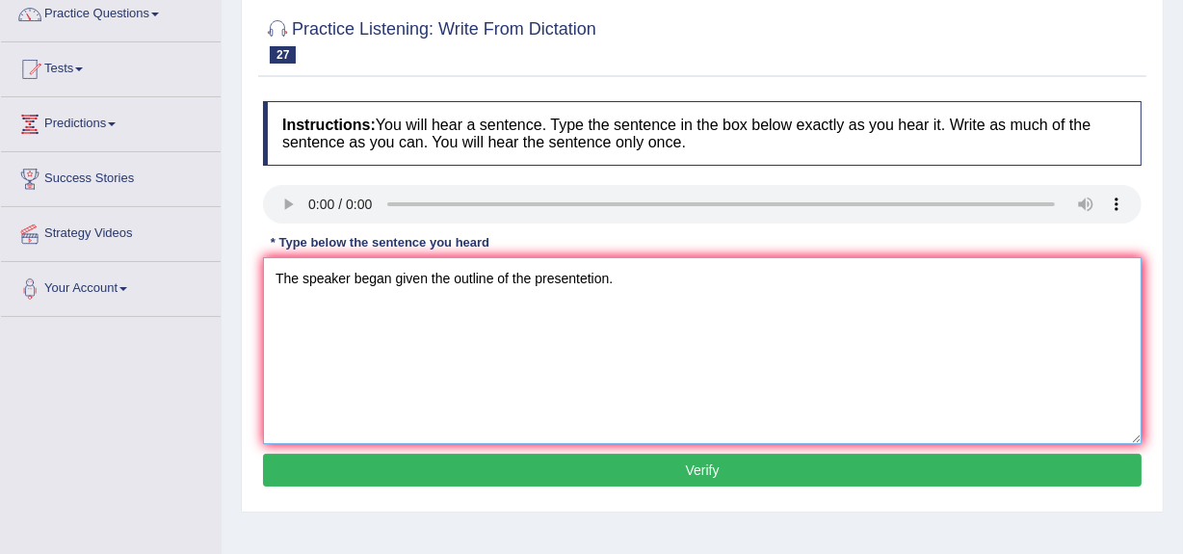
scroll to position [193, 0]
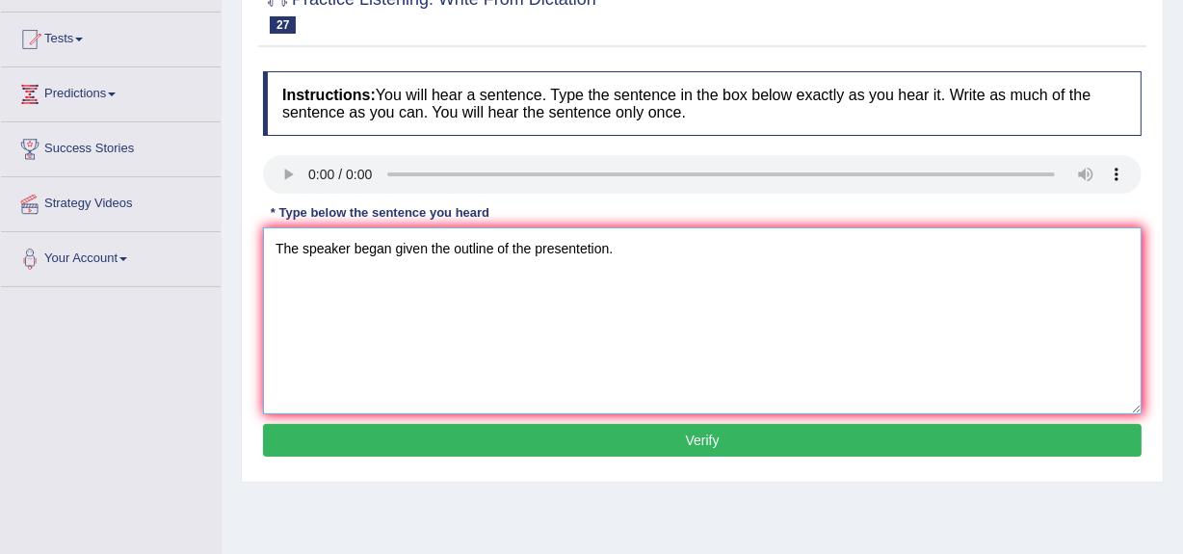
click at [435, 250] on textarea "The speaker began given the outline of the presentetion." at bounding box center [702, 320] width 879 height 187
click at [434, 250] on textarea "The speaker began given the outline of the presentetion." at bounding box center [702, 320] width 879 height 187
click at [432, 250] on textarea "The speaker began given the outline of the presentetion." at bounding box center [702, 320] width 879 height 187
type textarea "The speaker began given her the outline of the presentetion."
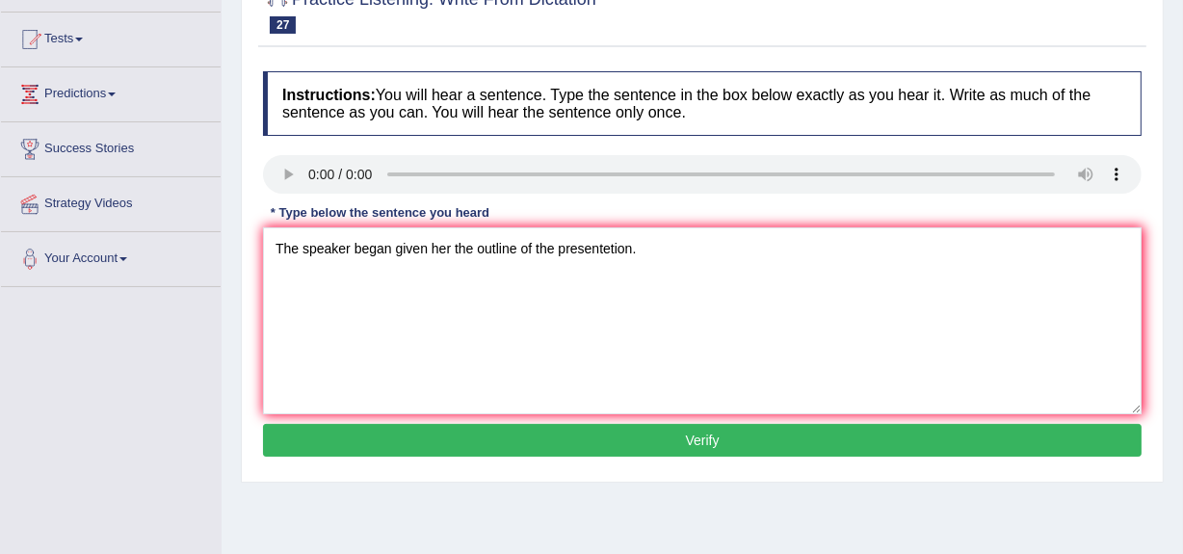
click at [740, 436] on button "Verify" at bounding box center [702, 440] width 879 height 33
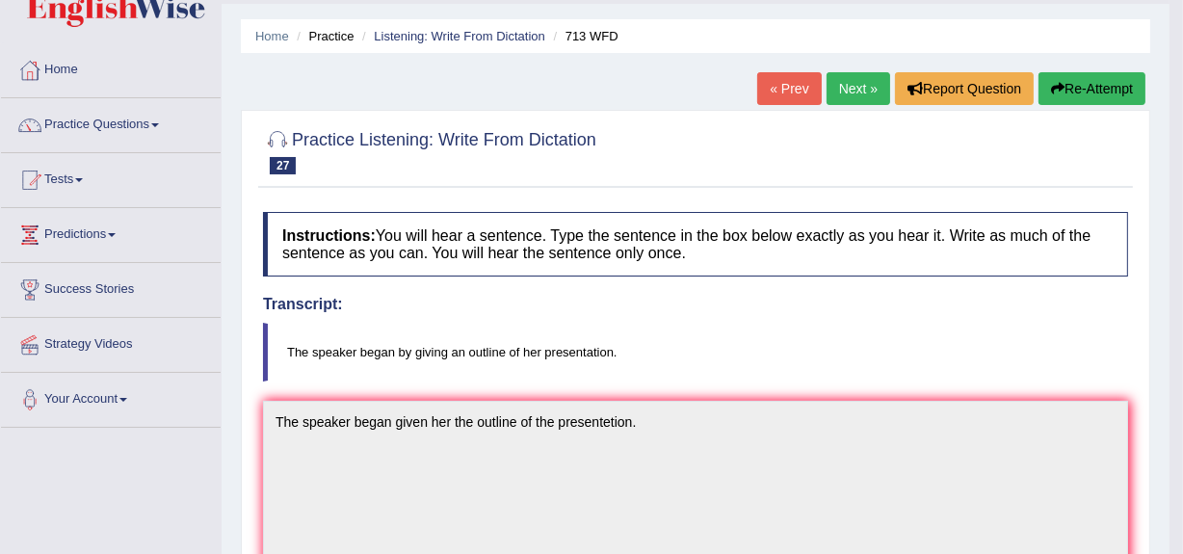
scroll to position [48, 0]
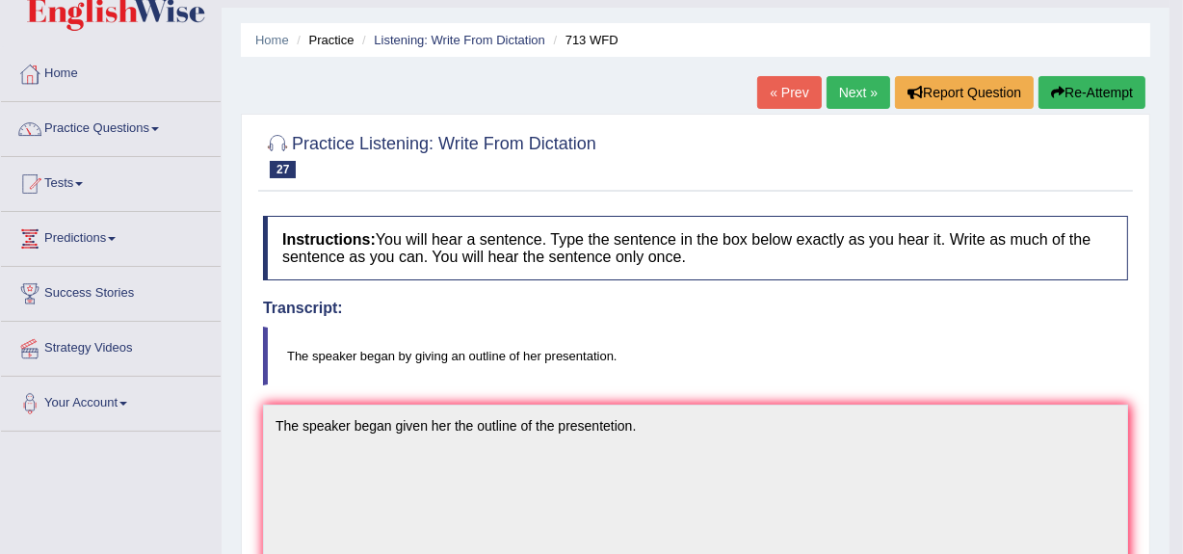
click at [832, 104] on link "Next »" at bounding box center [859, 92] width 64 height 33
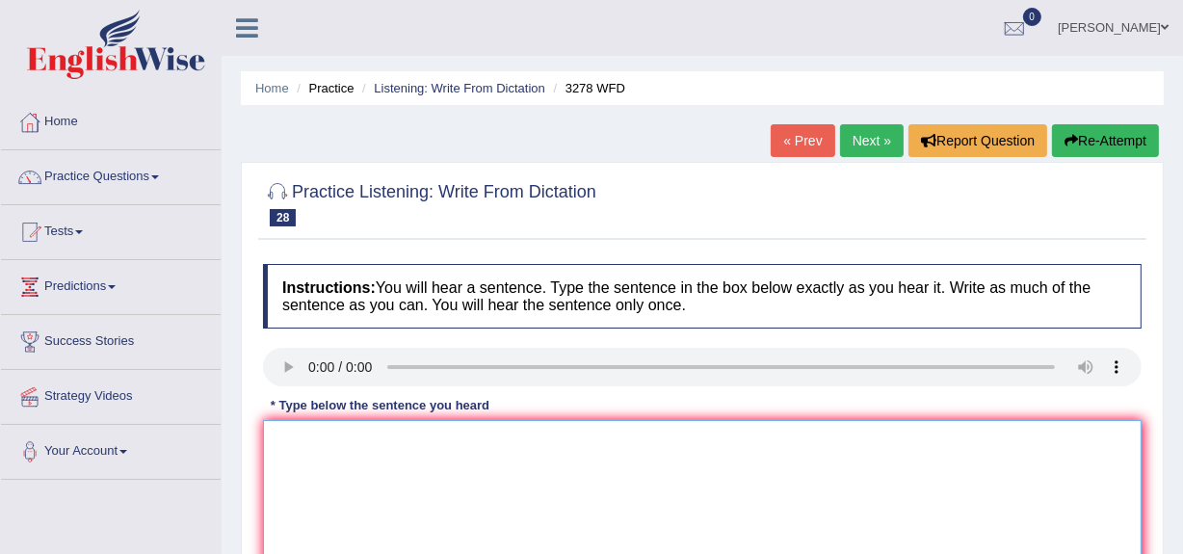
click at [299, 433] on textarea at bounding box center [702, 513] width 879 height 187
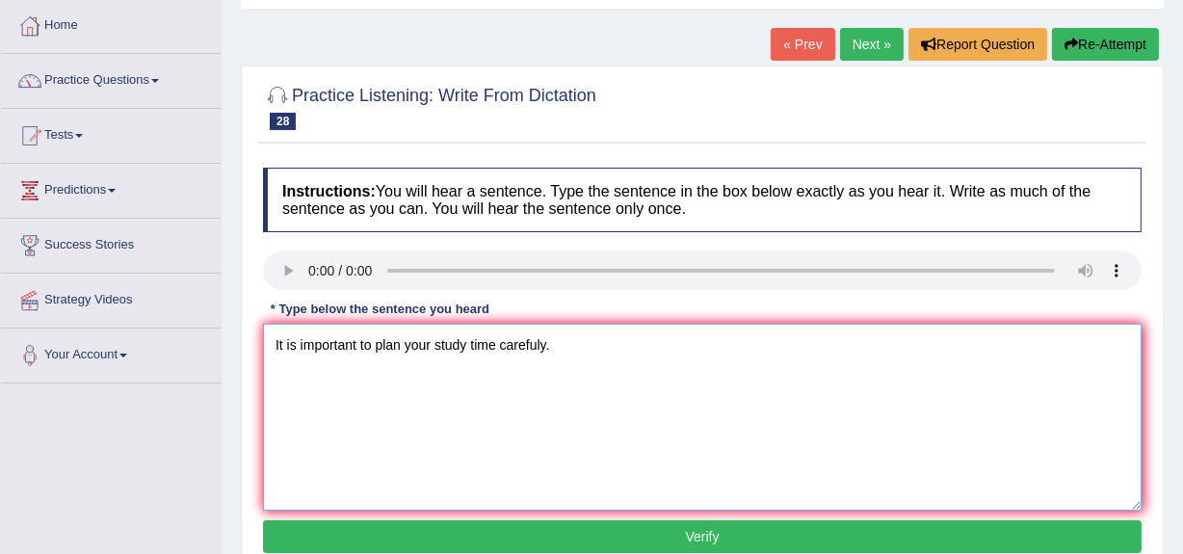
scroll to position [97, 0]
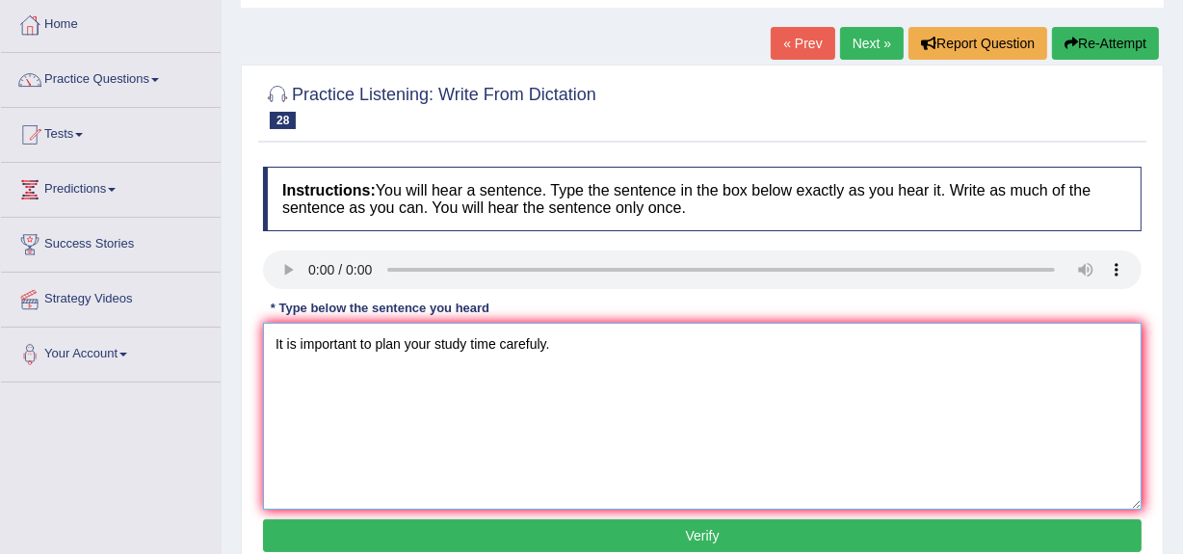
type textarea "It is important to plan your study time carefuly."
click at [966, 540] on button "Verify" at bounding box center [702, 535] width 879 height 33
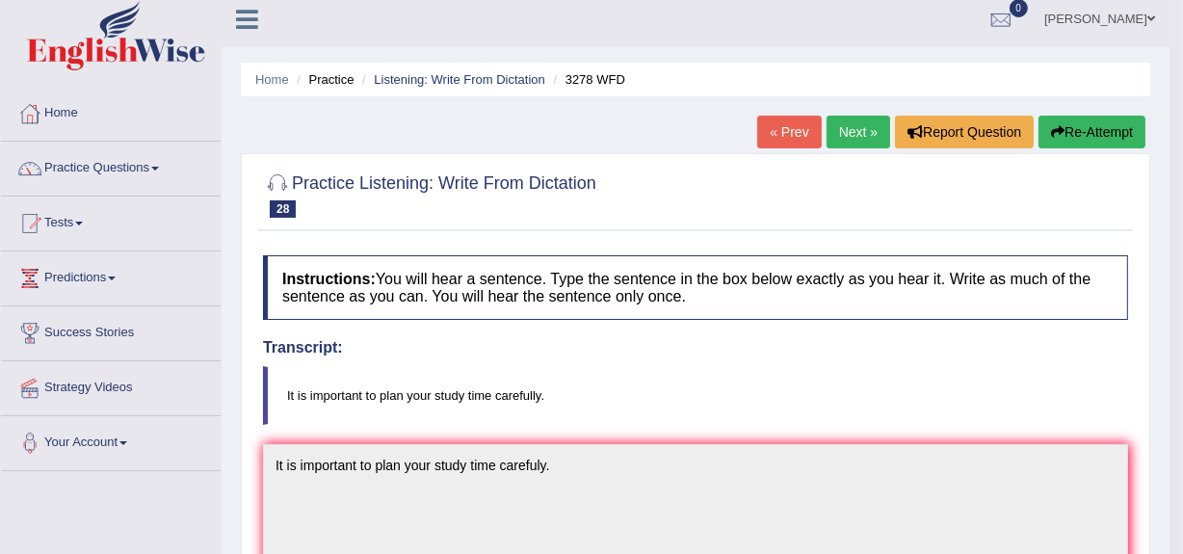
scroll to position [0, 0]
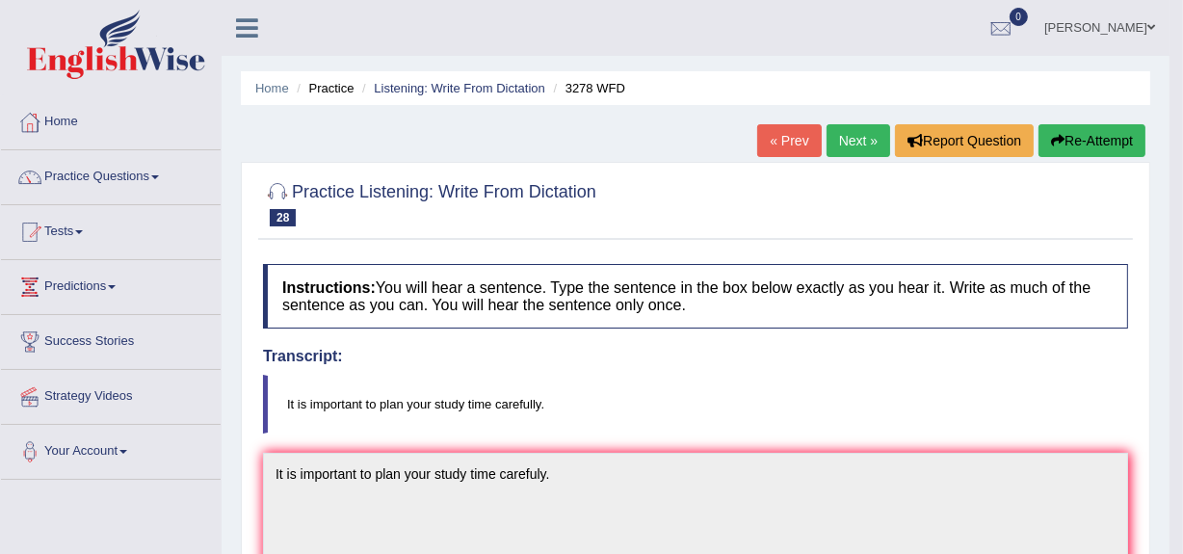
click at [866, 132] on link "Next »" at bounding box center [859, 140] width 64 height 33
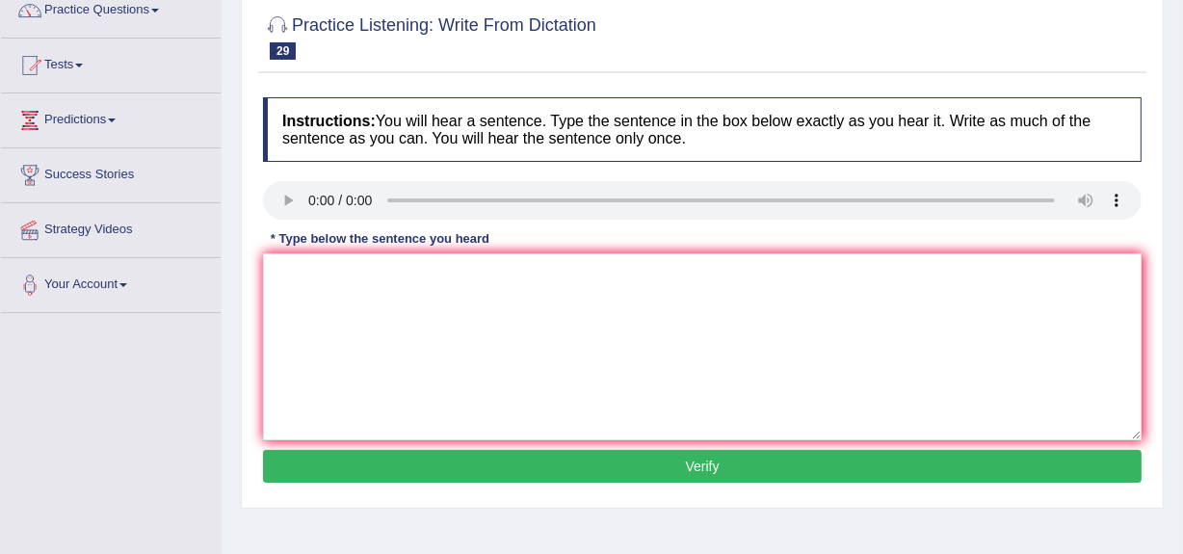
scroll to position [177, 0]
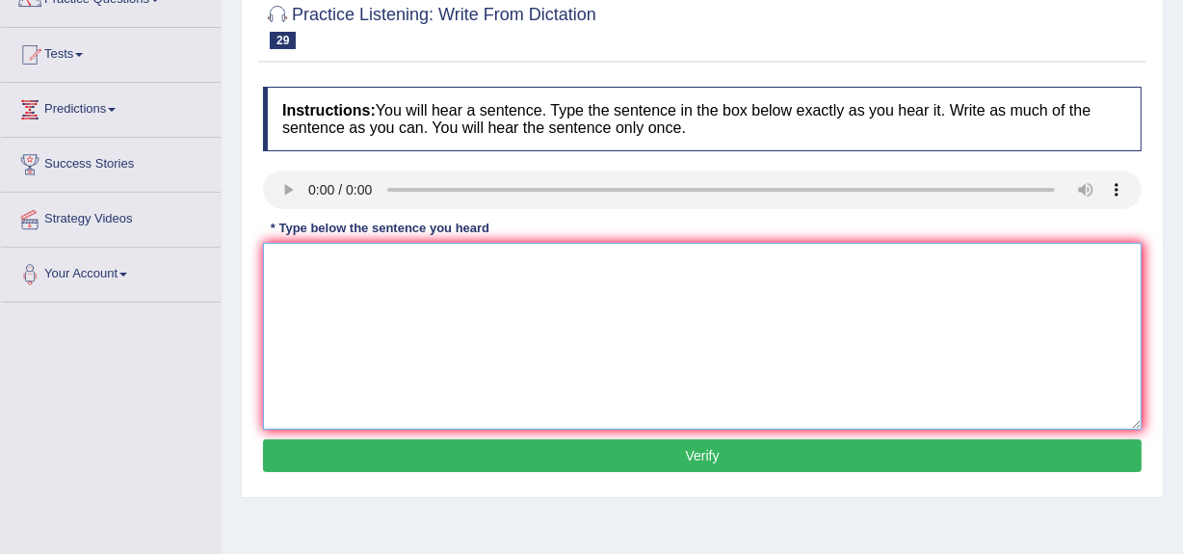
click at [328, 289] on textarea at bounding box center [702, 336] width 879 height 187
click at [530, 268] on textarea "You are required to attend lectures and white wekly reports." at bounding box center [702, 336] width 879 height 187
click at [481, 262] on textarea "You are required to attend lectures and write wekly reports." at bounding box center [702, 336] width 879 height 187
click at [567, 267] on textarea "You are required to attend lectures lecttures and write wekly reports." at bounding box center [702, 336] width 879 height 187
click at [631, 264] on textarea "You are required to attend lectures lecttures and to write wekly reports." at bounding box center [702, 336] width 879 height 187
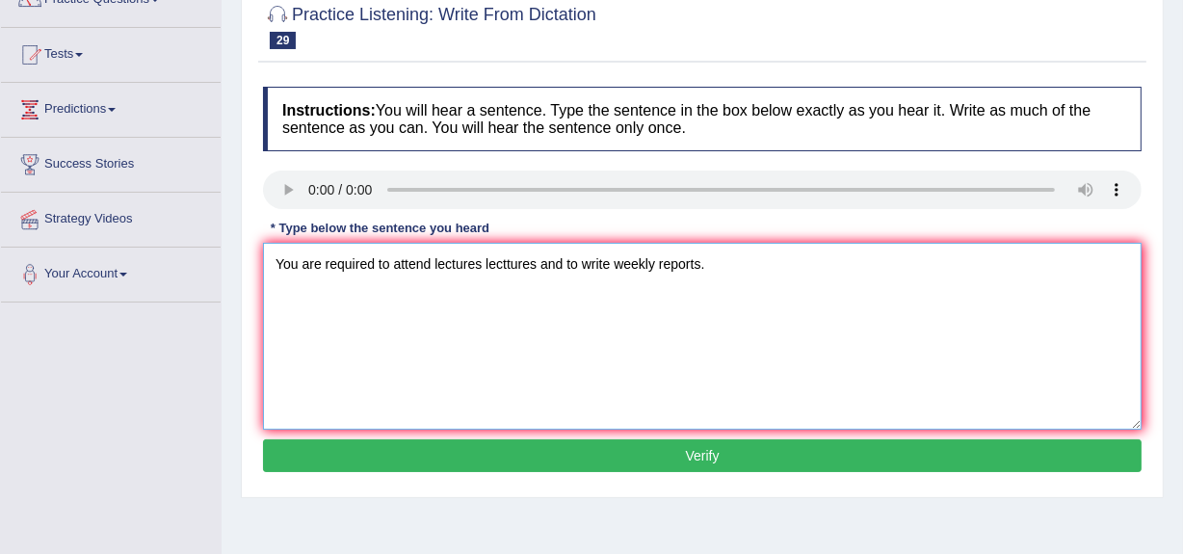
type textarea "You are required to attend lectures lecttures and to write weekly reports."
click at [678, 452] on button "Verify" at bounding box center [702, 455] width 879 height 33
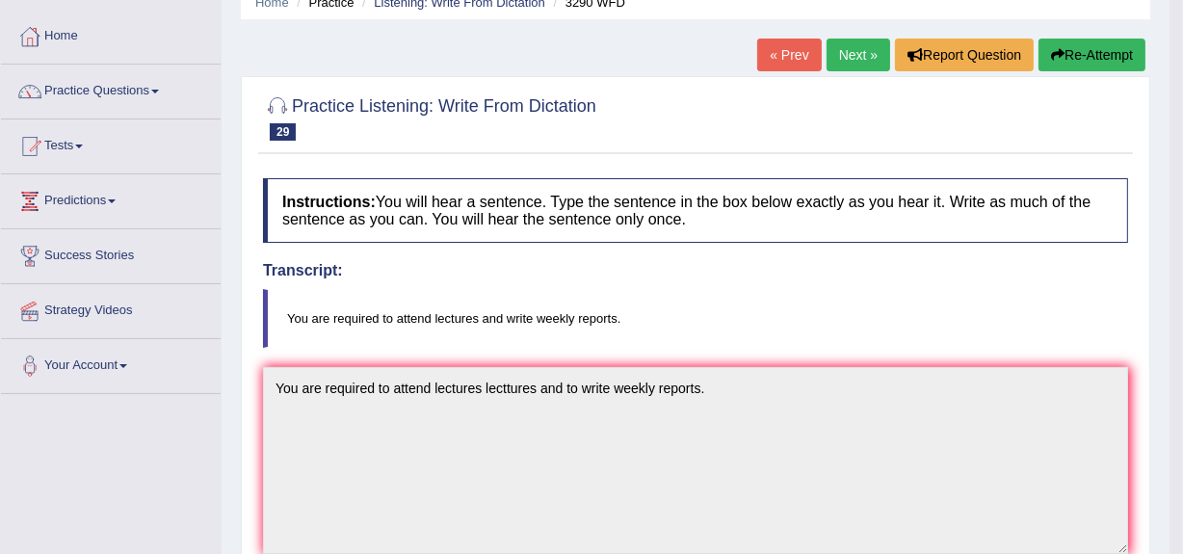
scroll to position [0, 0]
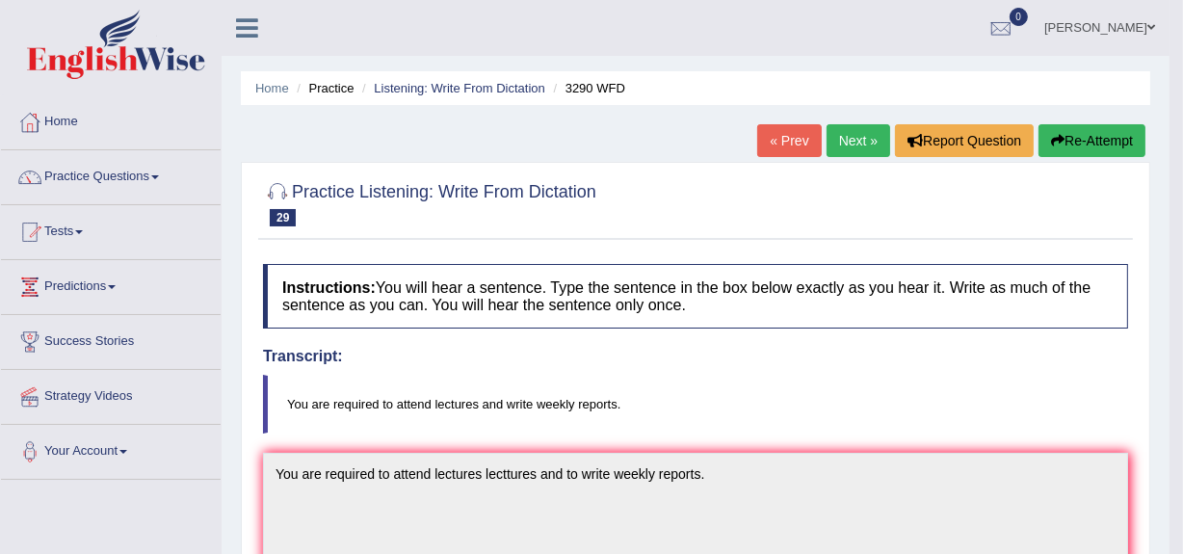
click at [840, 136] on link "Next »" at bounding box center [859, 140] width 64 height 33
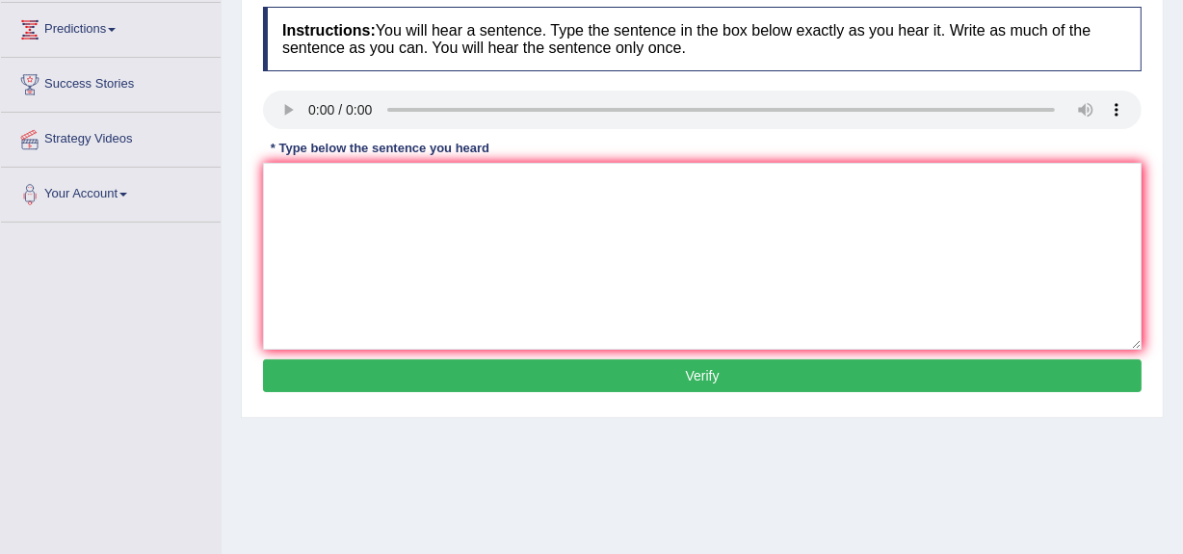
scroll to position [223, 0]
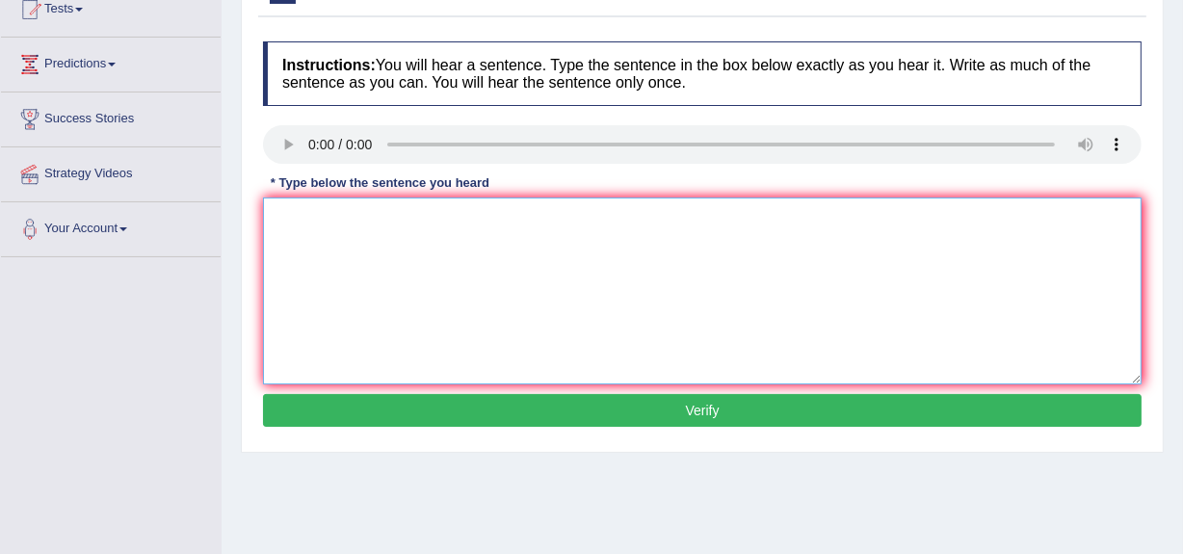
click at [312, 228] on textarea at bounding box center [702, 291] width 879 height 187
click at [589, 223] on textarea "Gravity is the force that attacts 2 bodies towards one another." at bounding box center [702, 291] width 879 height 187
type textarea "Gravity is the force that attacts 2 bodies towards one to another."
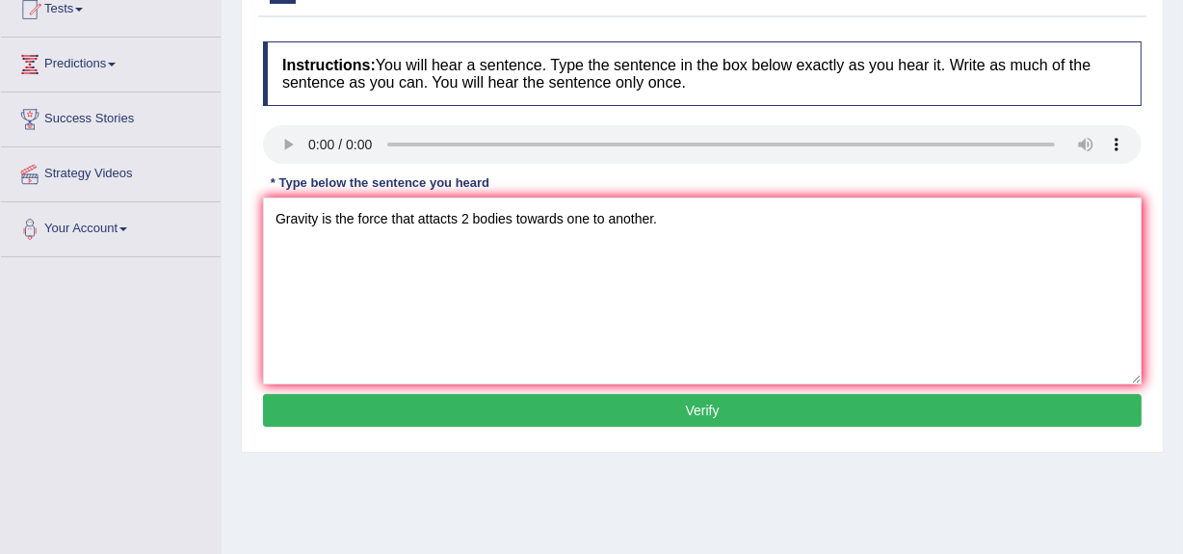
click at [626, 403] on button "Verify" at bounding box center [702, 410] width 879 height 33
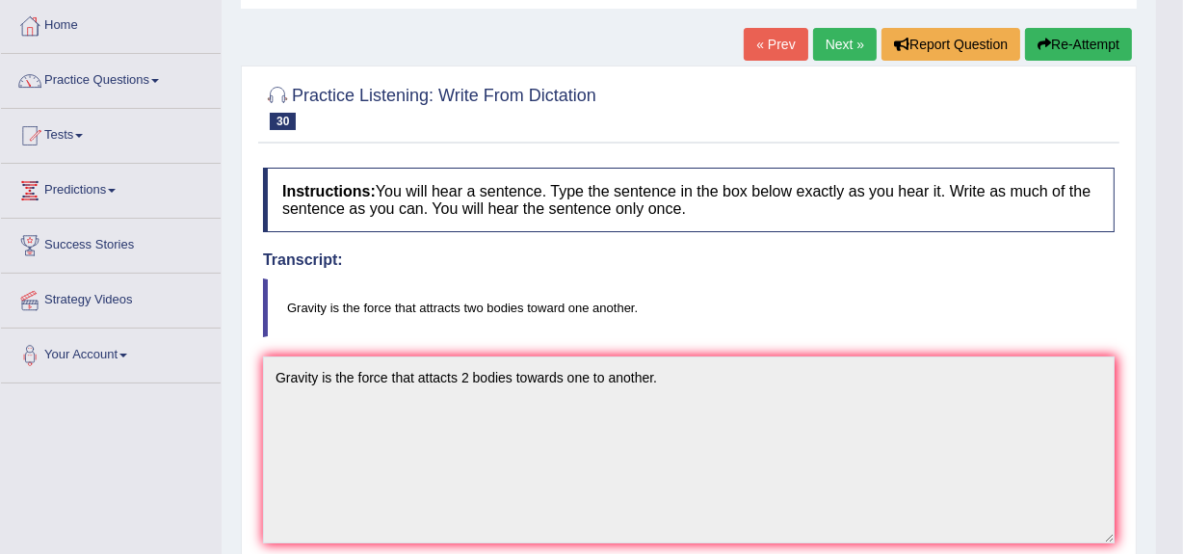
scroll to position [89, 0]
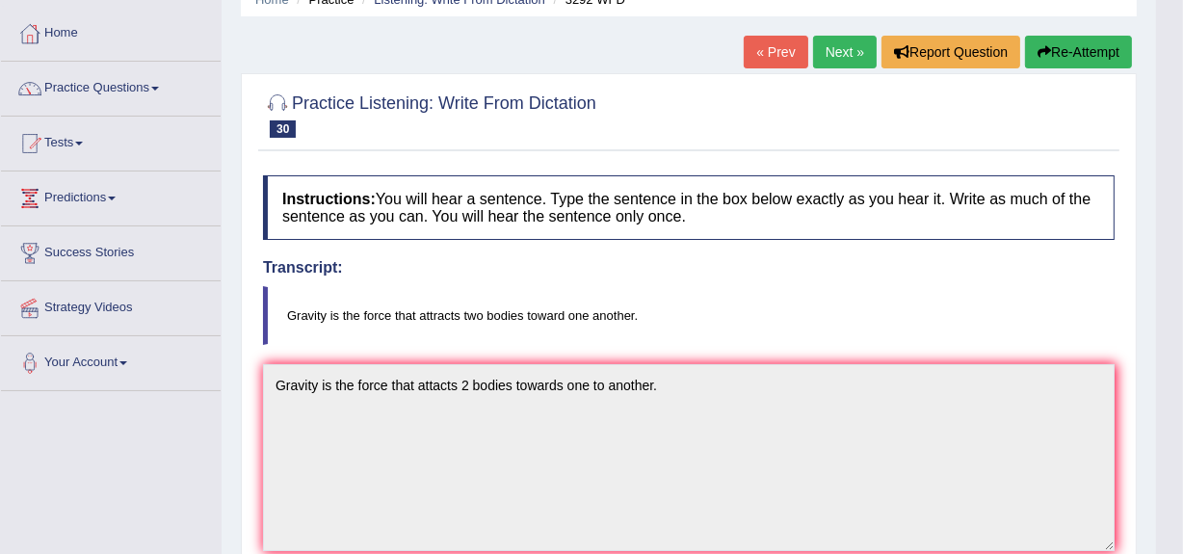
click at [848, 59] on link "Next »" at bounding box center [845, 52] width 64 height 33
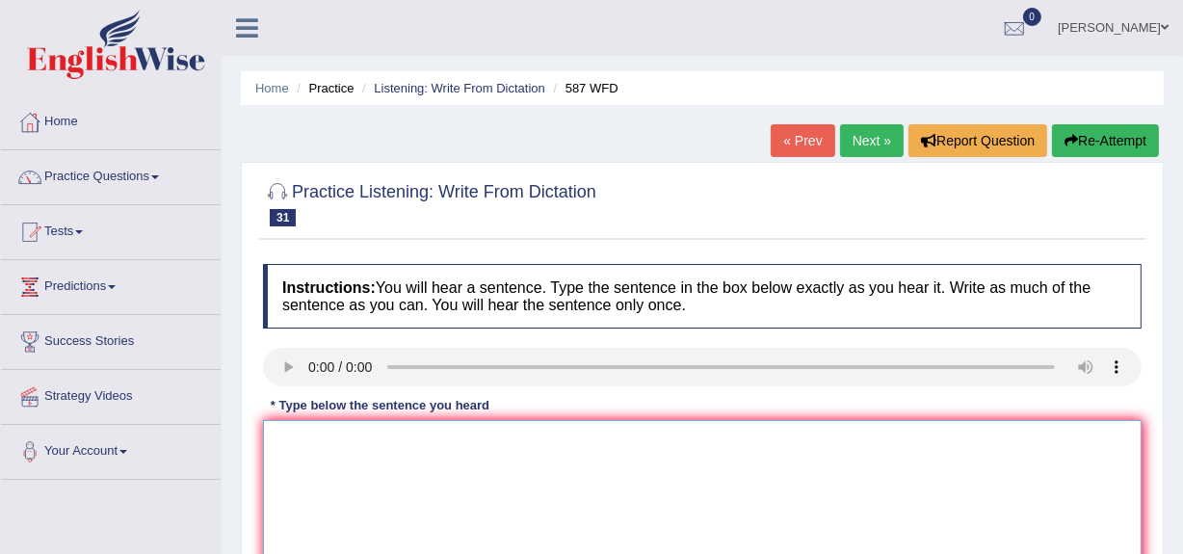
click at [297, 467] on textarea at bounding box center [702, 513] width 879 height 187
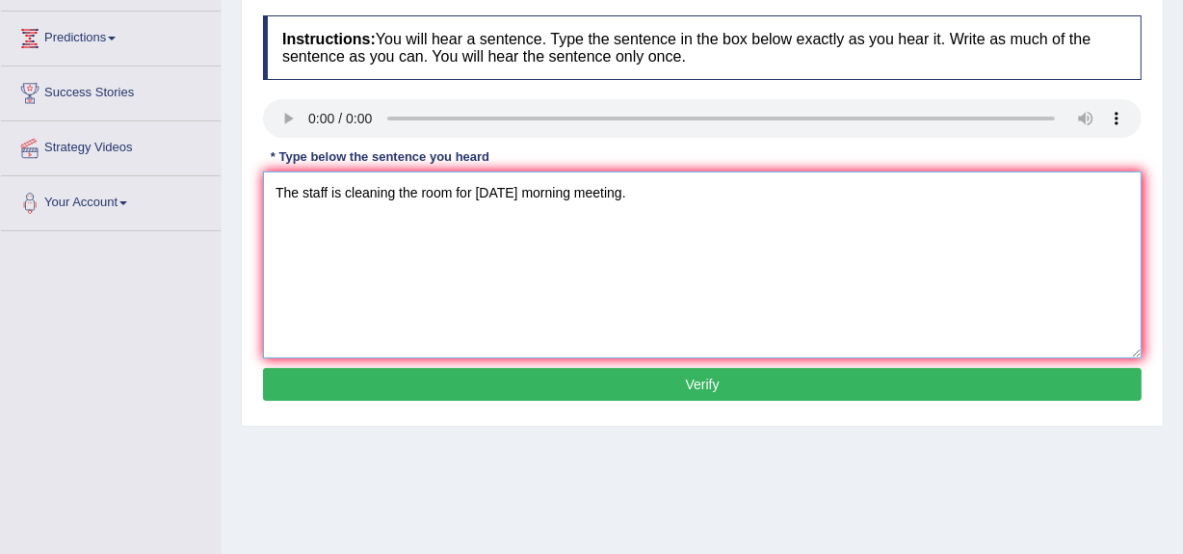
scroll to position [251, 0]
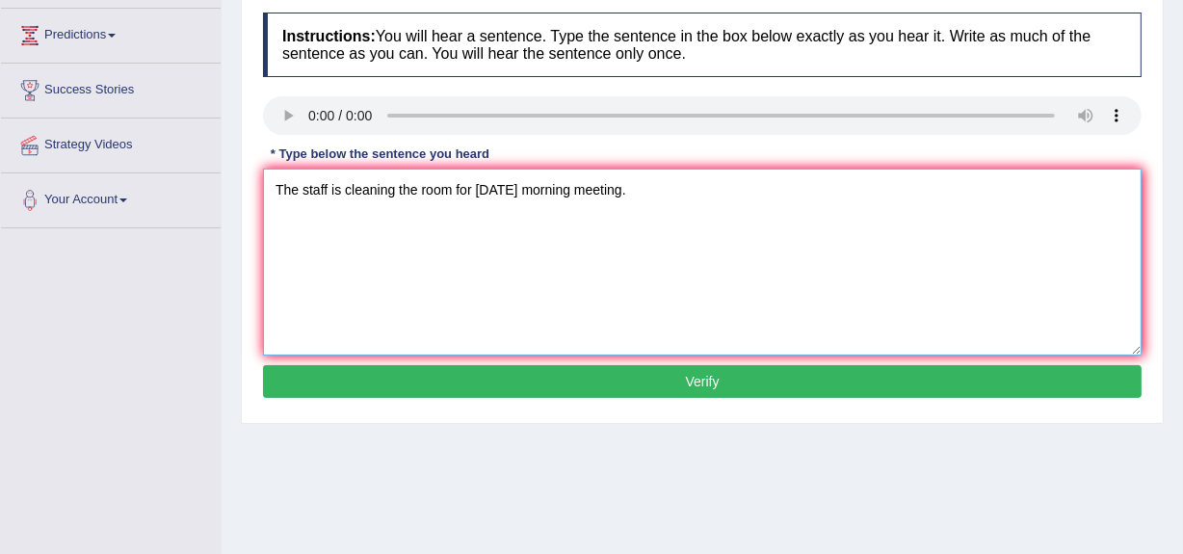
type textarea "The staff is cleaning the room for [DATE] morning meeting."
click at [785, 391] on button "Verify" at bounding box center [702, 381] width 879 height 33
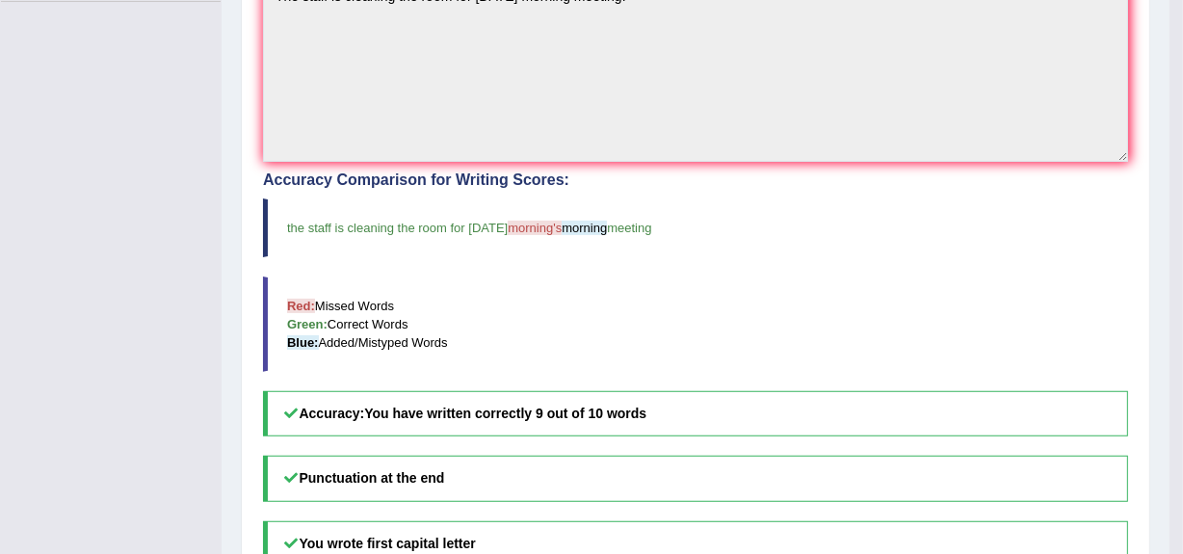
scroll to position [521, 0]
